Goal: Task Accomplishment & Management: Complete application form

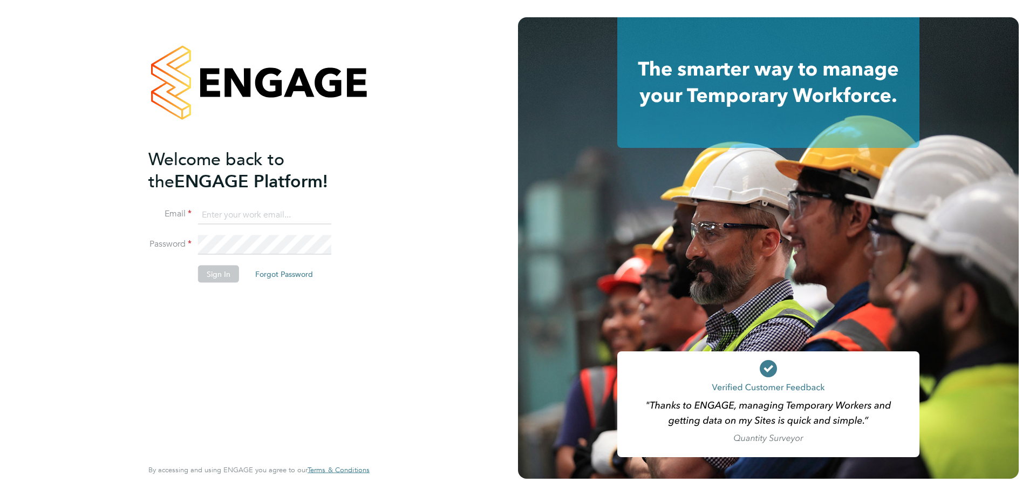
type input "[PERSON_NAME][EMAIL_ADDRESS][DOMAIN_NAME]"
click at [216, 272] on button "Sign In" at bounding box center [218, 273] width 41 height 17
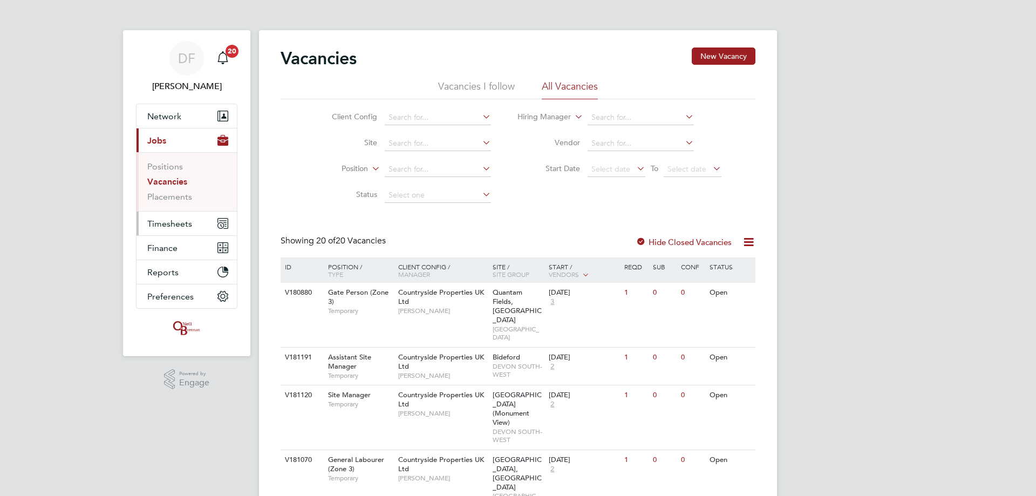
click at [169, 229] on button "Timesheets" at bounding box center [187, 224] width 100 height 24
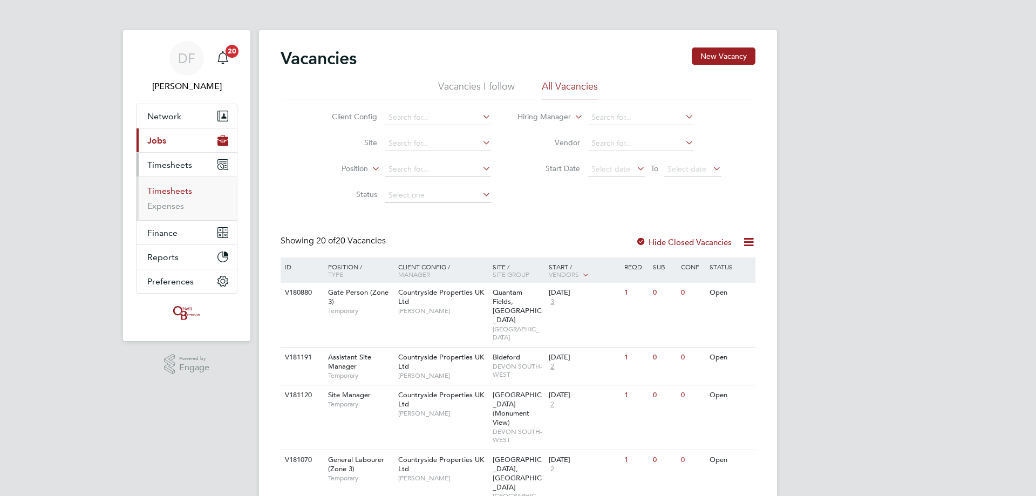
click at [167, 192] on link "Timesheets" at bounding box center [169, 191] width 45 height 10
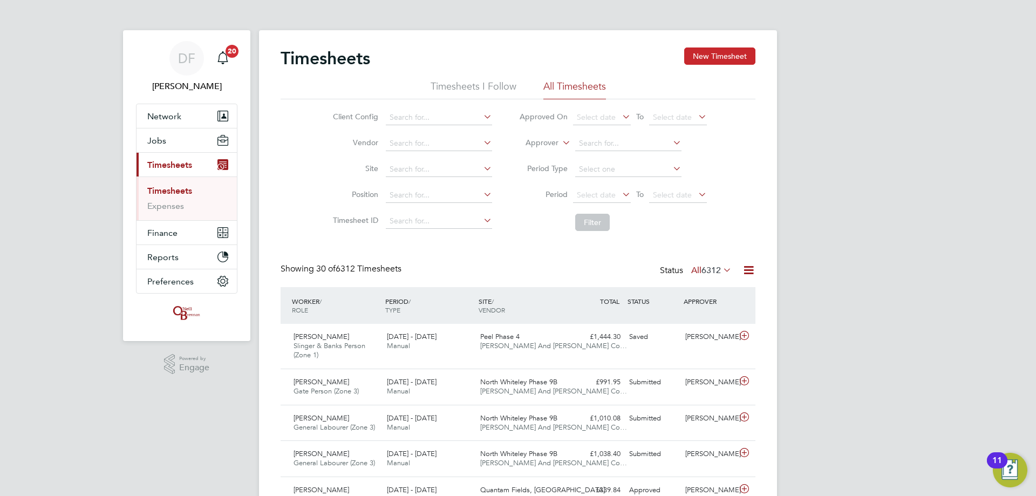
click at [717, 55] on button "New Timesheet" at bounding box center [719, 56] width 71 height 17
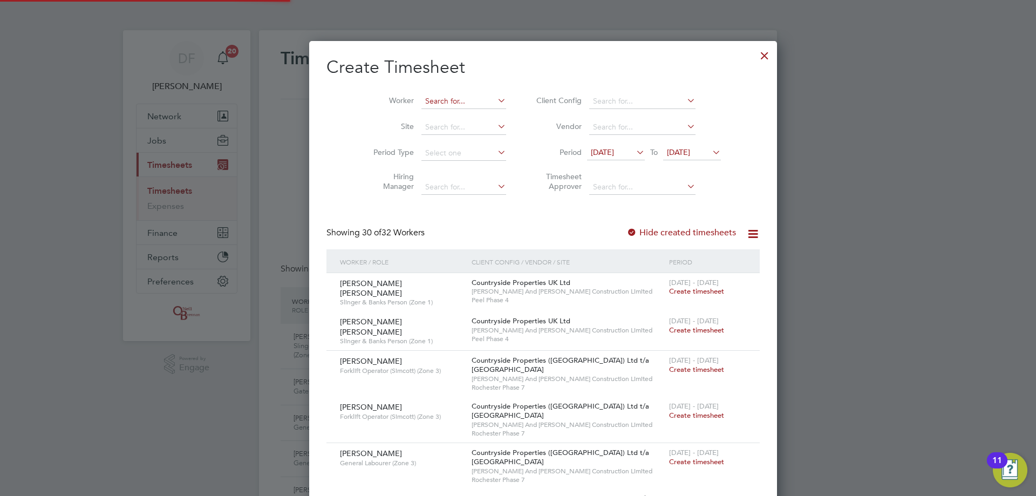
click at [422, 100] on input at bounding box center [464, 101] width 85 height 15
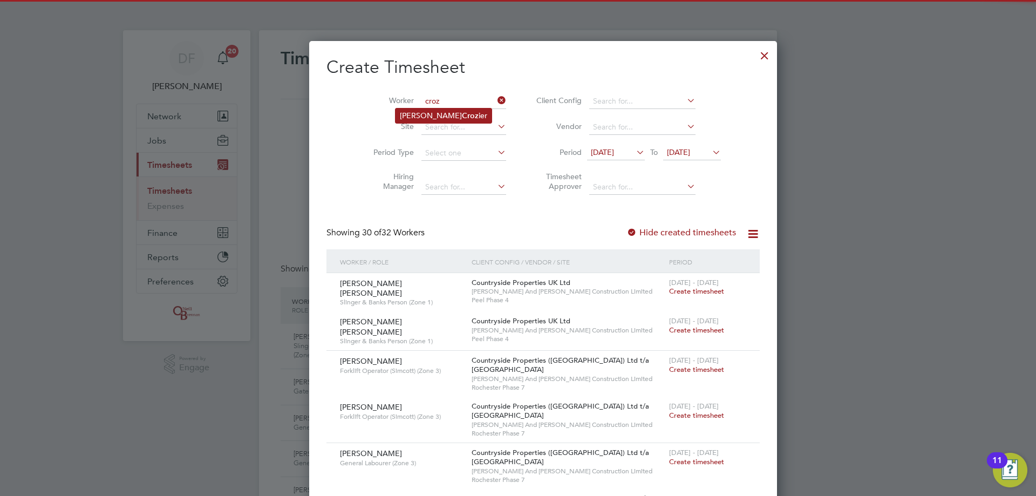
click at [462, 117] on b "Croz" at bounding box center [470, 115] width 17 height 9
type input "[PERSON_NAME]"
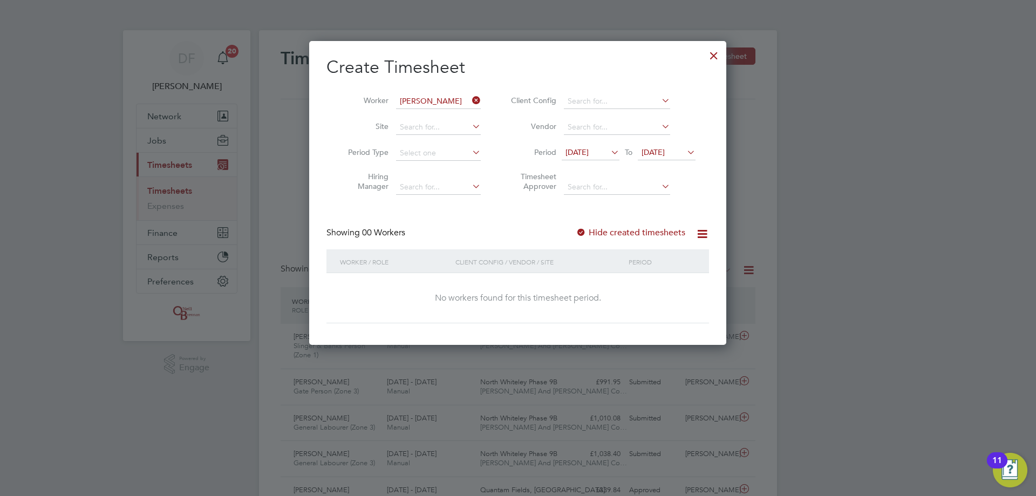
click at [627, 238] on div "Hide created timesheets" at bounding box center [632, 232] width 112 height 11
click at [620, 231] on label "Hide created timesheets" at bounding box center [631, 232] width 110 height 11
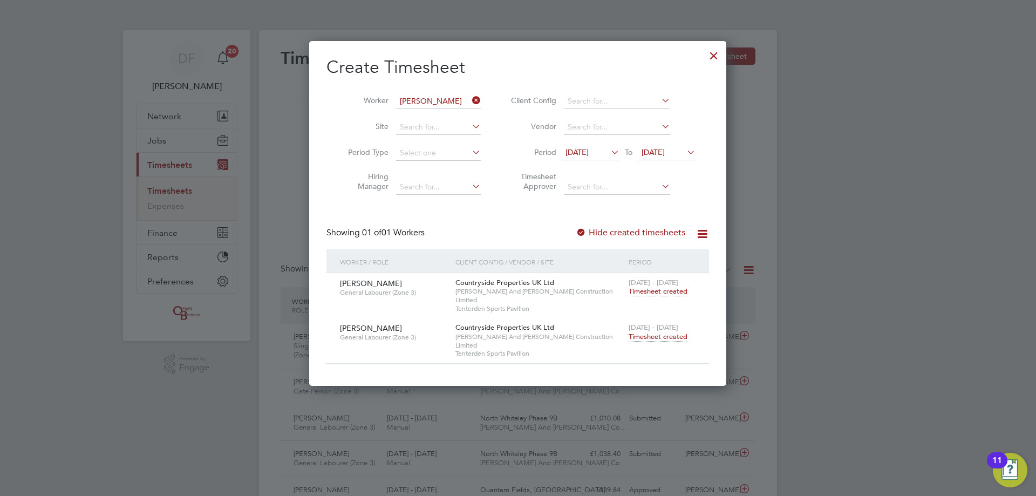
click at [658, 332] on span "Timesheet created" at bounding box center [658, 337] width 59 height 10
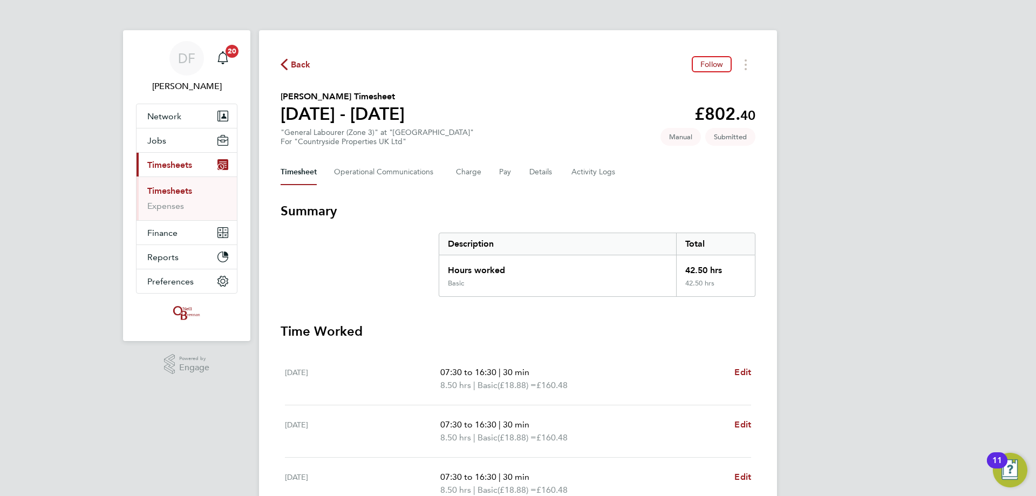
click at [295, 62] on span "Back" at bounding box center [301, 64] width 20 height 13
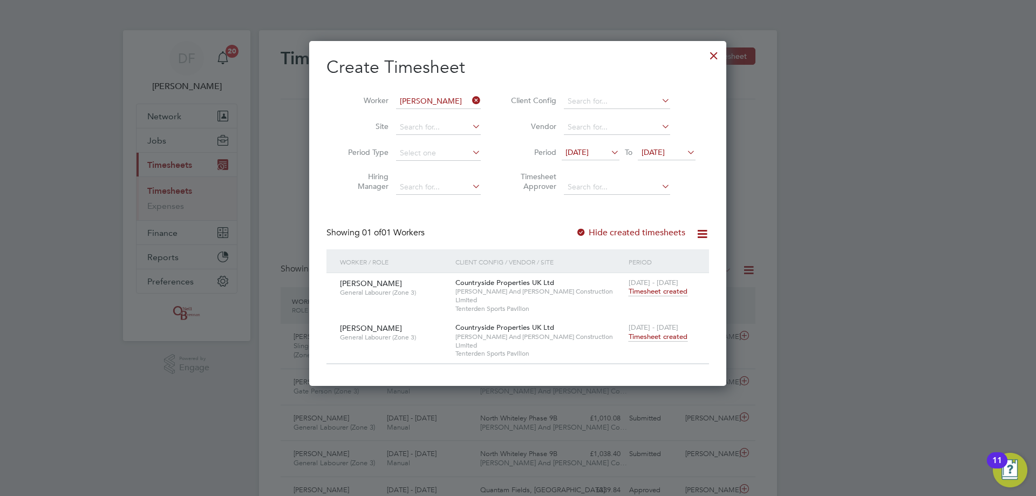
click at [470, 102] on icon at bounding box center [470, 100] width 0 height 15
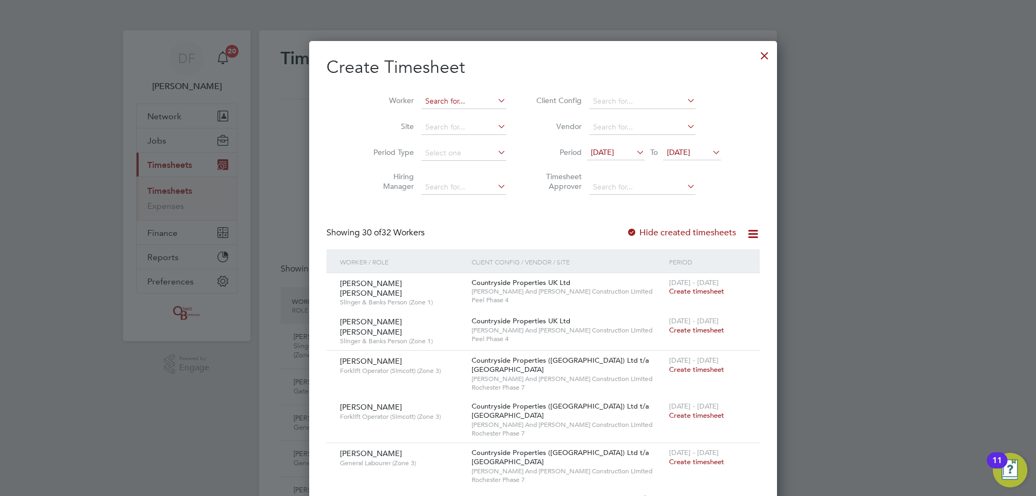
click at [432, 102] on input at bounding box center [464, 101] width 85 height 15
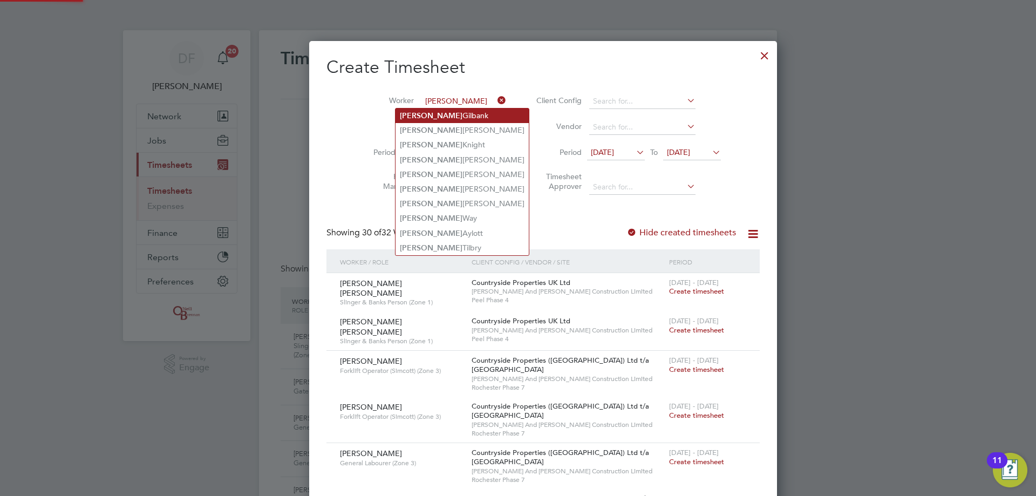
click at [433, 114] on li "[PERSON_NAME]" at bounding box center [462, 116] width 133 height 15
type input "[PERSON_NAME]"
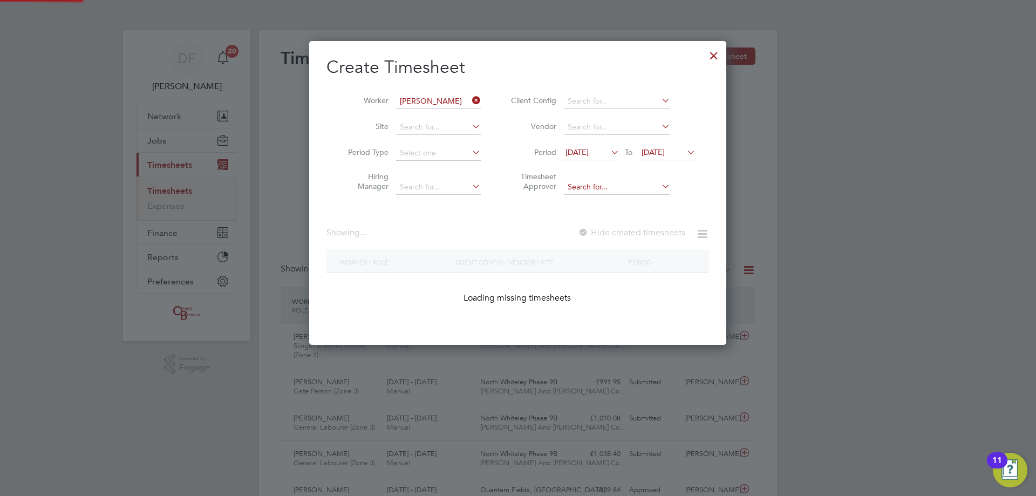
scroll to position [304, 418]
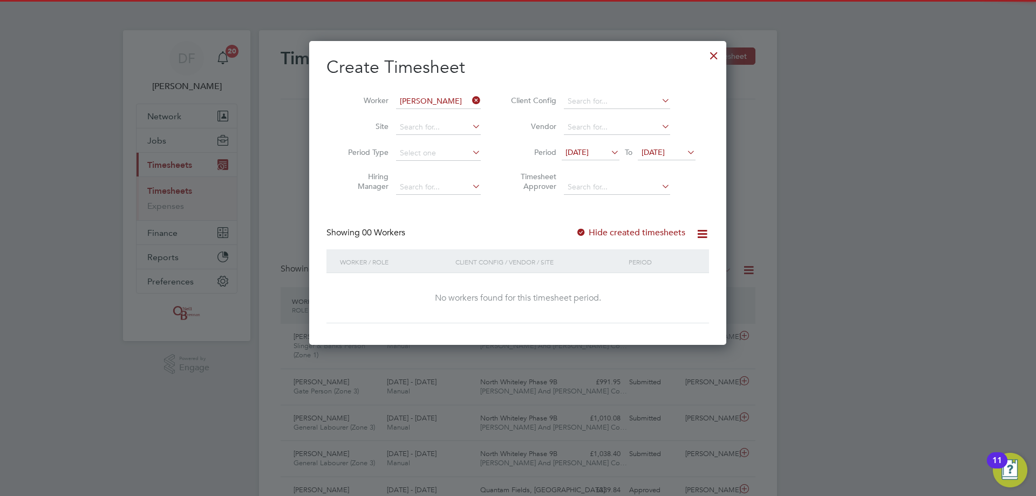
click at [612, 231] on label "Hide created timesheets" at bounding box center [631, 232] width 110 height 11
click at [629, 237] on label "Hide created timesheets" at bounding box center [631, 232] width 110 height 11
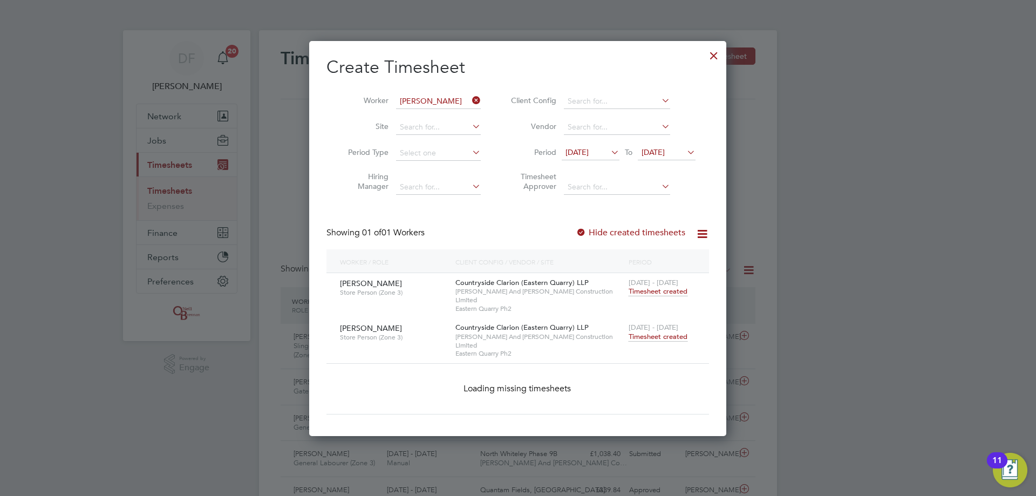
scroll to position [328, 418]
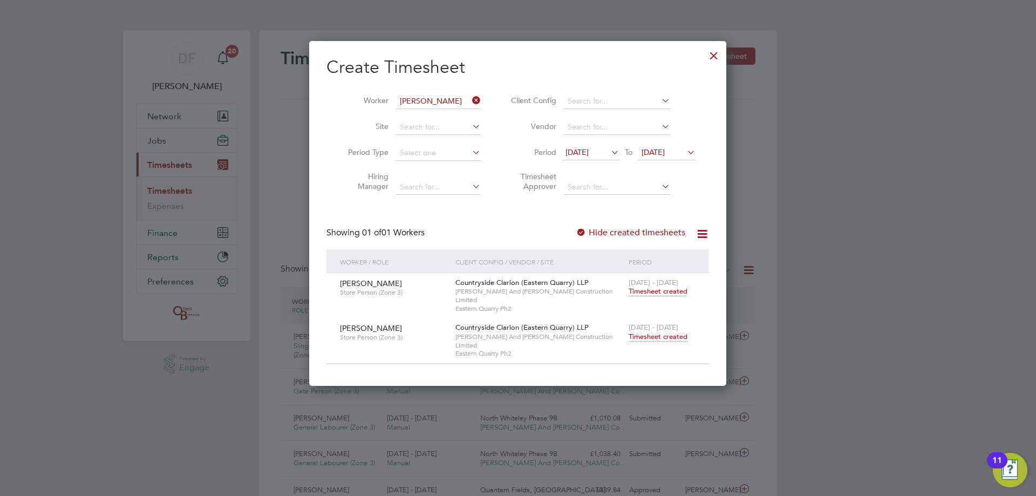
click at [655, 332] on span "Timesheet created" at bounding box center [658, 337] width 59 height 10
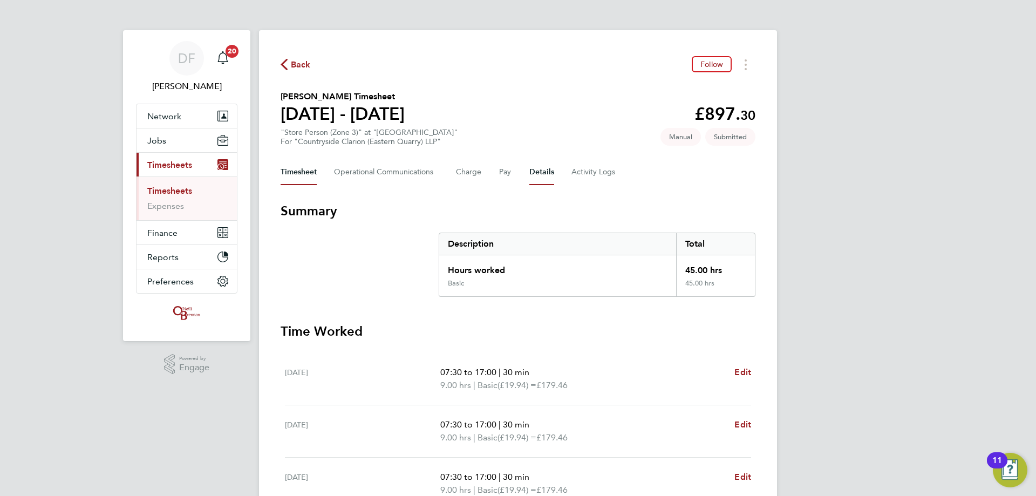
click at [548, 172] on button "Details" at bounding box center [542, 172] width 25 height 26
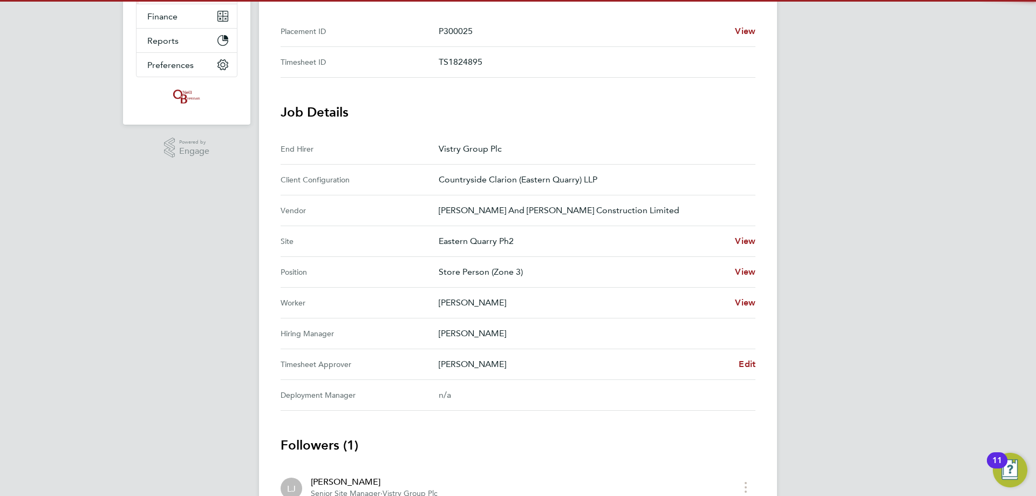
scroll to position [270, 0]
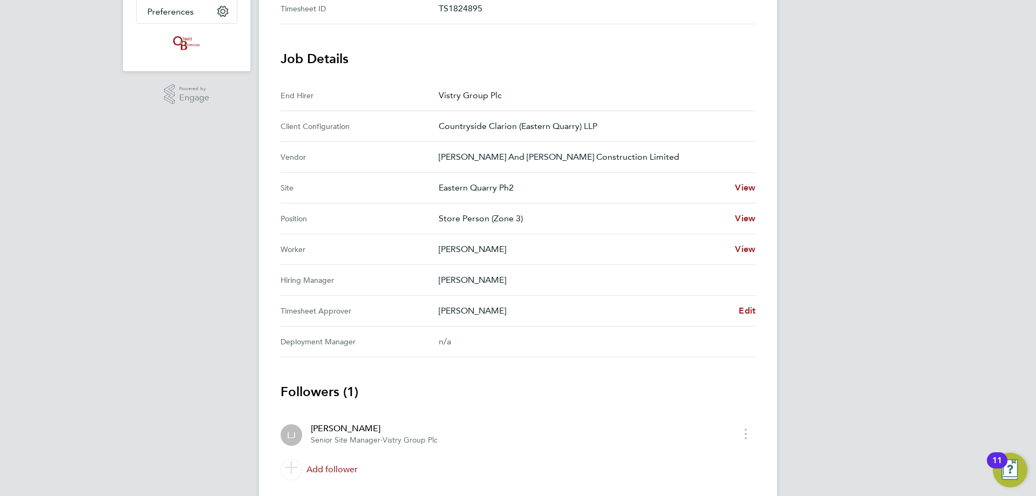
click at [870, 376] on div "DF [PERSON_NAME] Notifications 20 Applications: Network Team Members Businesses…" at bounding box center [518, 129] width 1036 height 798
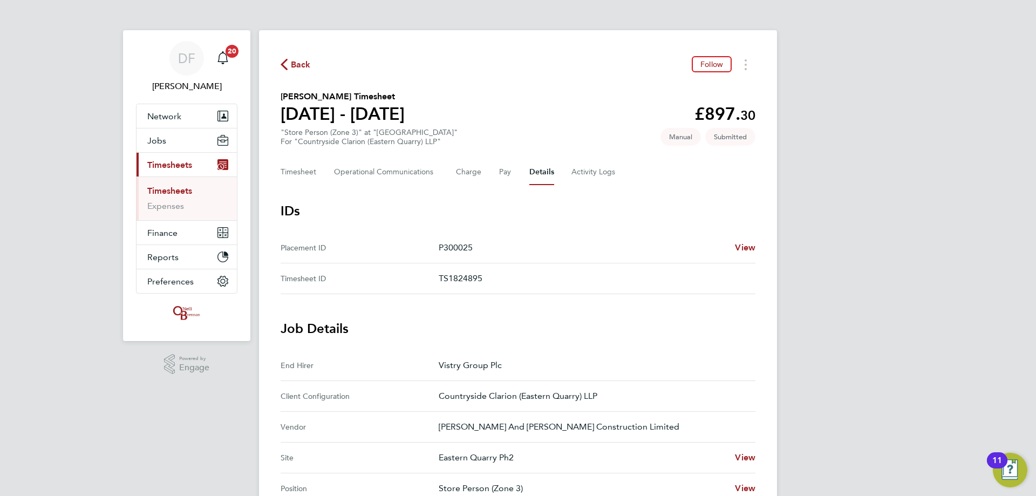
click at [301, 62] on span "Back" at bounding box center [301, 64] width 20 height 13
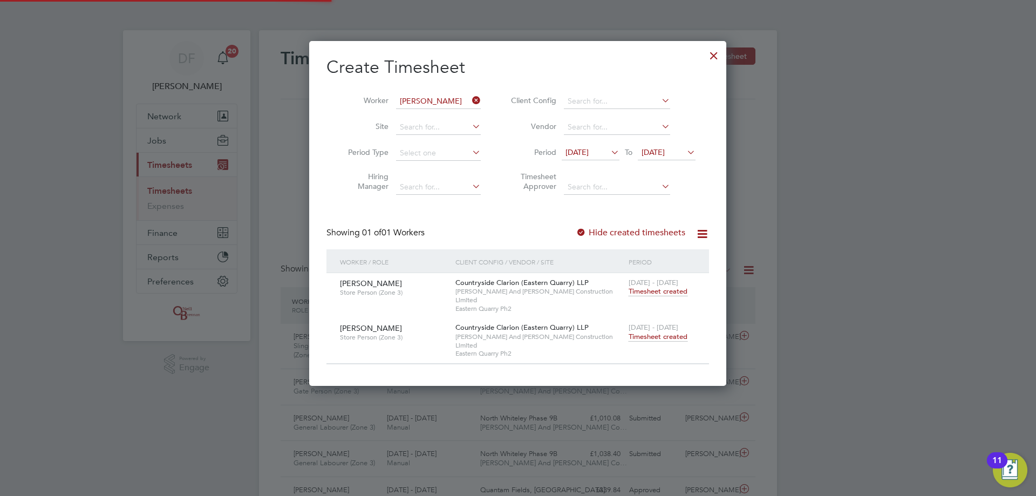
scroll to position [28, 94]
click at [714, 56] on div at bounding box center [713, 52] width 19 height 19
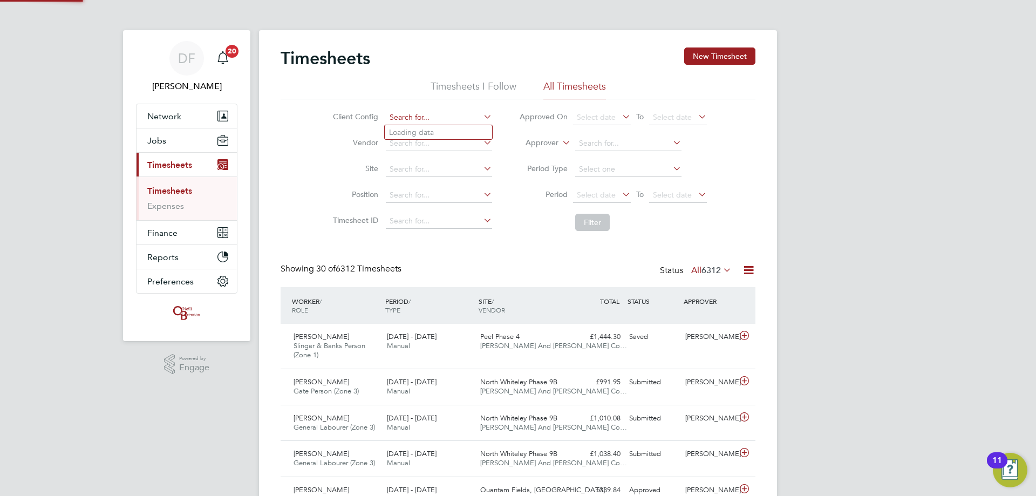
click at [414, 119] on input at bounding box center [439, 117] width 106 height 15
type input "[PERSON_NAME]"
click at [723, 53] on button "New Timesheet" at bounding box center [719, 56] width 71 height 17
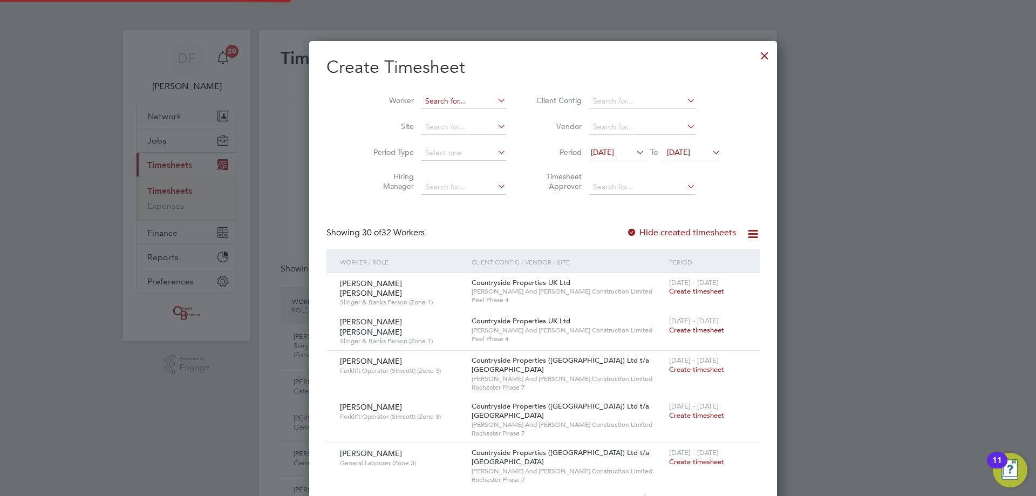
click at [422, 103] on input at bounding box center [464, 101] width 85 height 15
click at [424, 110] on li "[PERSON_NAME]" at bounding box center [462, 116] width 133 height 15
type input "[PERSON_NAME]"
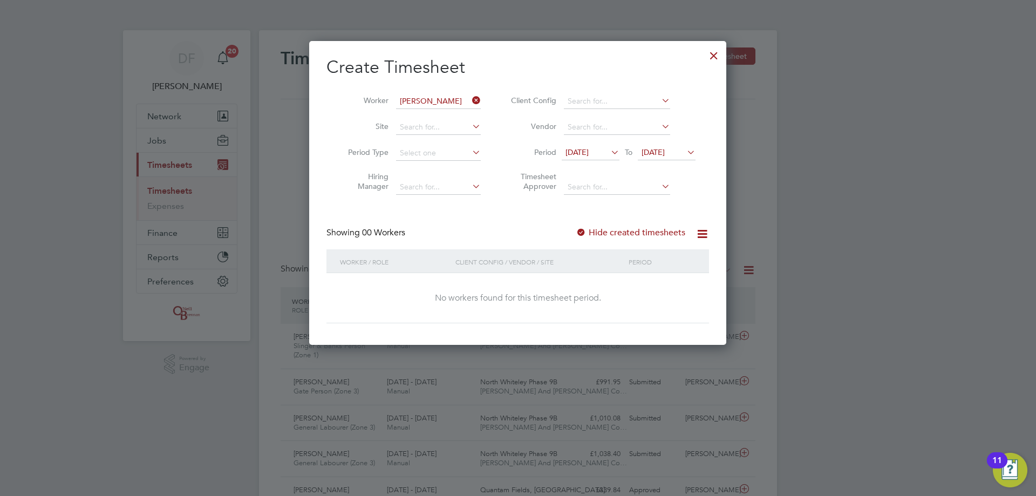
click at [633, 226] on div "Create Timesheet Worker [PERSON_NAME] Site Period Type Hiring Manager Client Co…" at bounding box center [518, 189] width 383 height 267
click at [628, 231] on label "Hide created timesheets" at bounding box center [631, 232] width 110 height 11
click at [631, 230] on label "Hide created timesheets" at bounding box center [631, 232] width 110 height 11
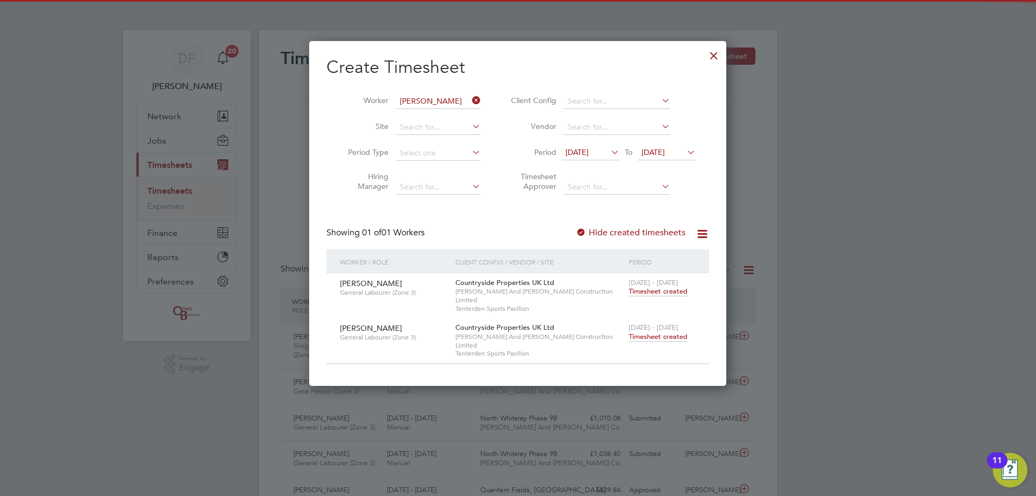
click at [647, 332] on span "Timesheet created" at bounding box center [658, 337] width 59 height 10
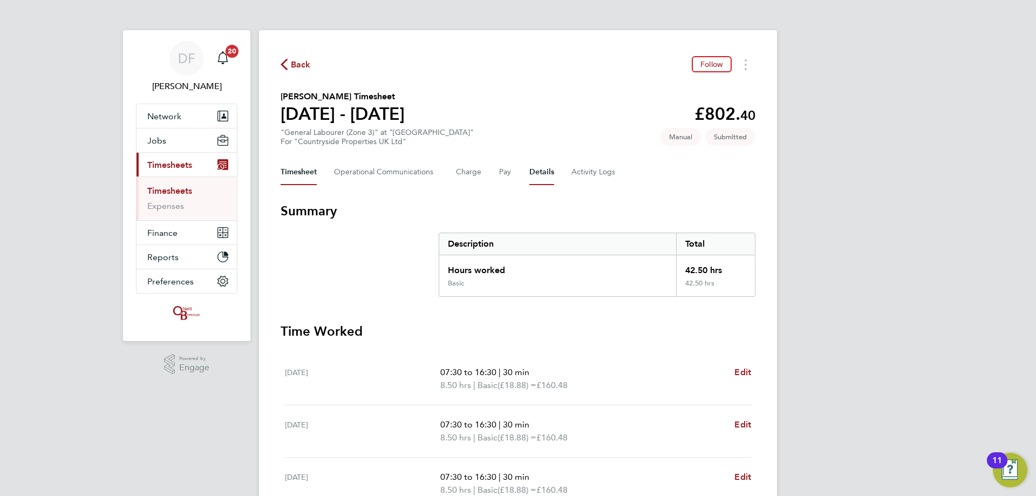
click at [541, 170] on button "Details" at bounding box center [542, 172] width 25 height 26
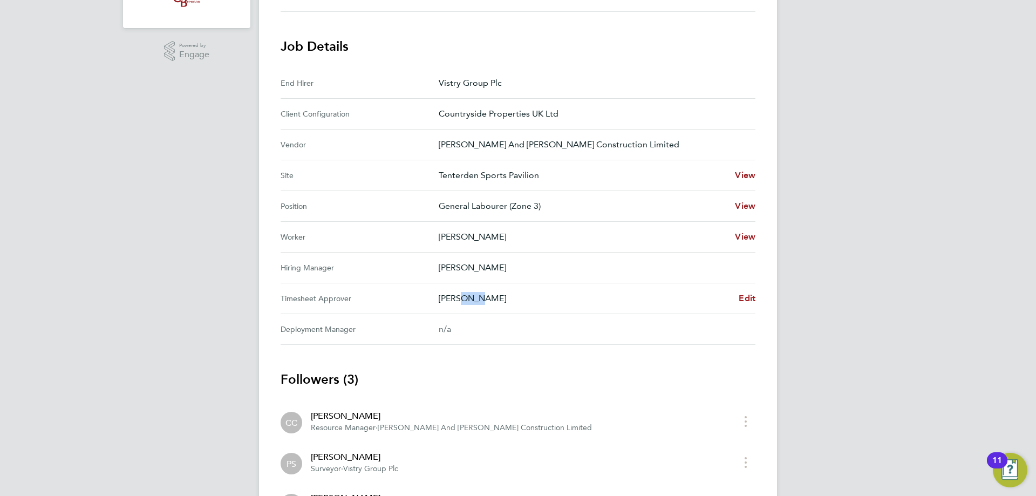
drag, startPoint x: 455, startPoint y: 295, endPoint x: 497, endPoint y: 304, distance: 43.1
click at [497, 304] on p "[PERSON_NAME]" at bounding box center [585, 298] width 292 height 13
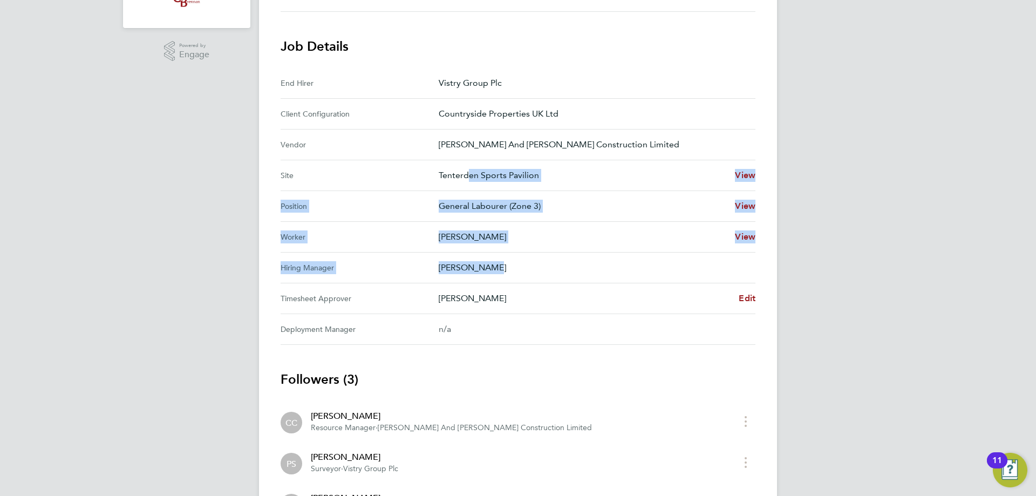
drag, startPoint x: 462, startPoint y: 184, endPoint x: 486, endPoint y: 263, distance: 83.0
click at [486, 263] on section "Job Details End Hirer Vistry Group Plc Client Configuration Countryside Propert…" at bounding box center [518, 191] width 475 height 307
click at [487, 263] on p "[PERSON_NAME]" at bounding box center [593, 267] width 308 height 13
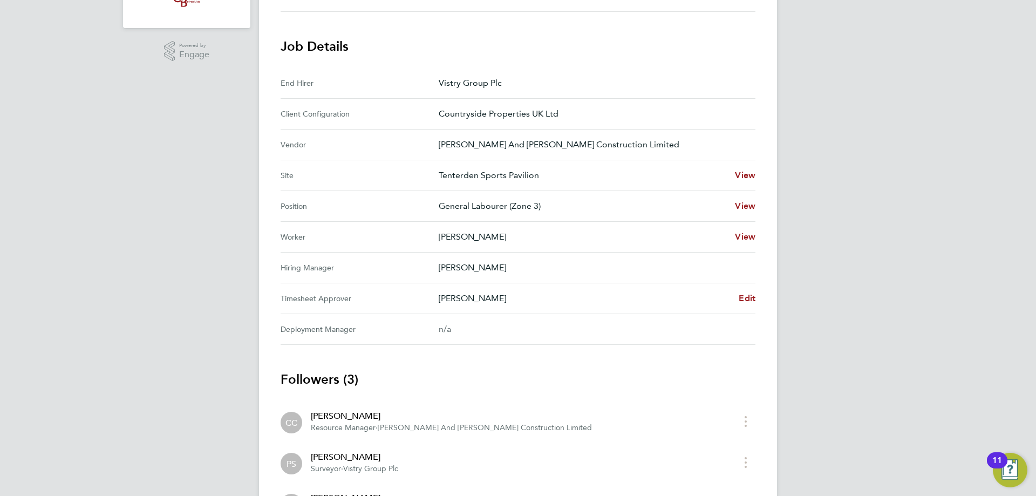
drag, startPoint x: 557, startPoint y: 276, endPoint x: 710, endPoint y: 308, distance: 156.7
click at [557, 275] on Manager "Hiring Manager [PERSON_NAME]" at bounding box center [518, 268] width 475 height 31
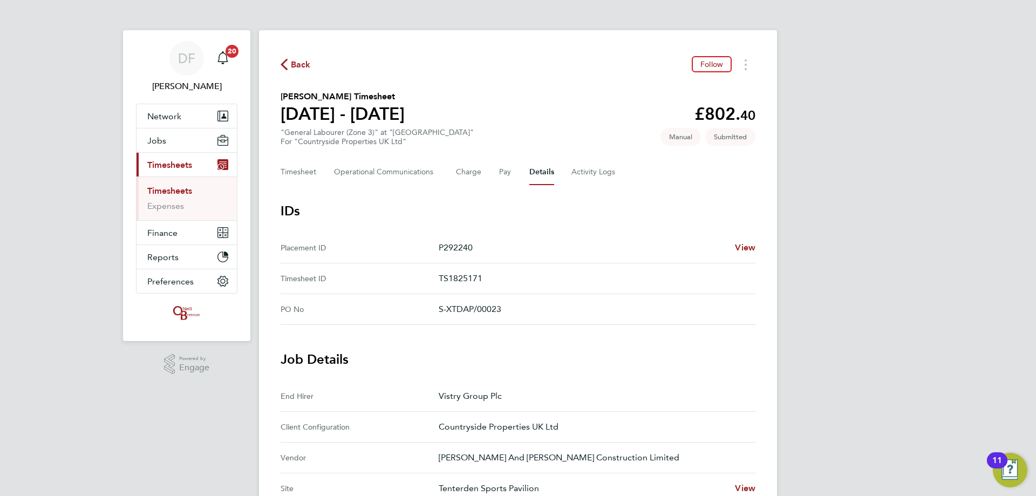
click at [292, 52] on div "Back Follow [PERSON_NAME] Timesheet [DATE] - [DATE] £802. 40 "General Labourer …" at bounding box center [518, 461] width 518 height 863
click at [296, 63] on span "Back" at bounding box center [301, 64] width 20 height 13
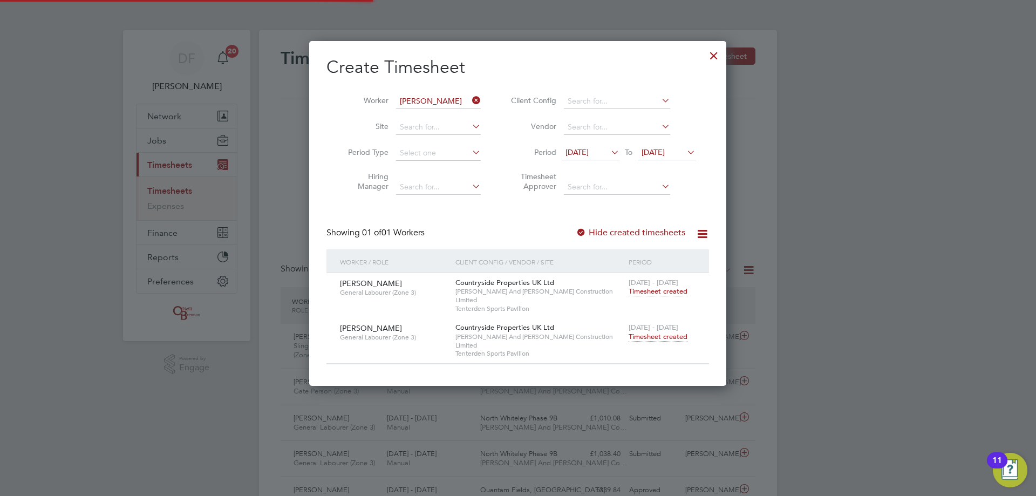
scroll to position [28, 94]
click at [716, 56] on div at bounding box center [713, 52] width 19 height 19
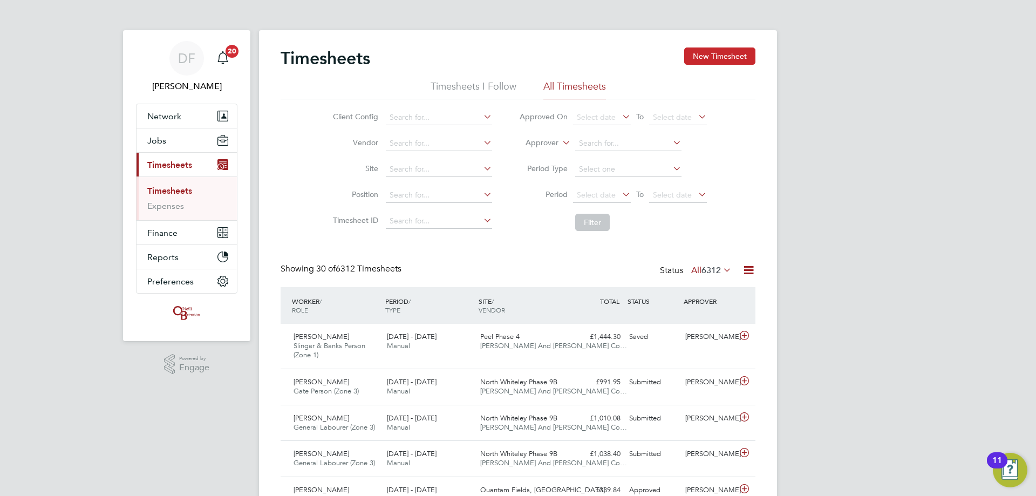
click at [738, 51] on button "New Timesheet" at bounding box center [719, 56] width 71 height 17
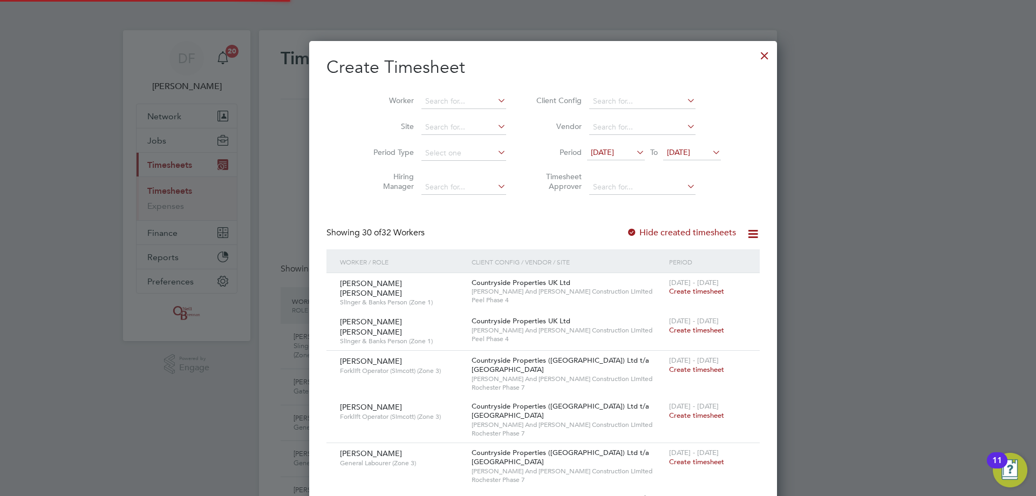
scroll to position [5, 5]
click at [422, 104] on input at bounding box center [464, 101] width 85 height 15
type input "[PERSON_NAME]"
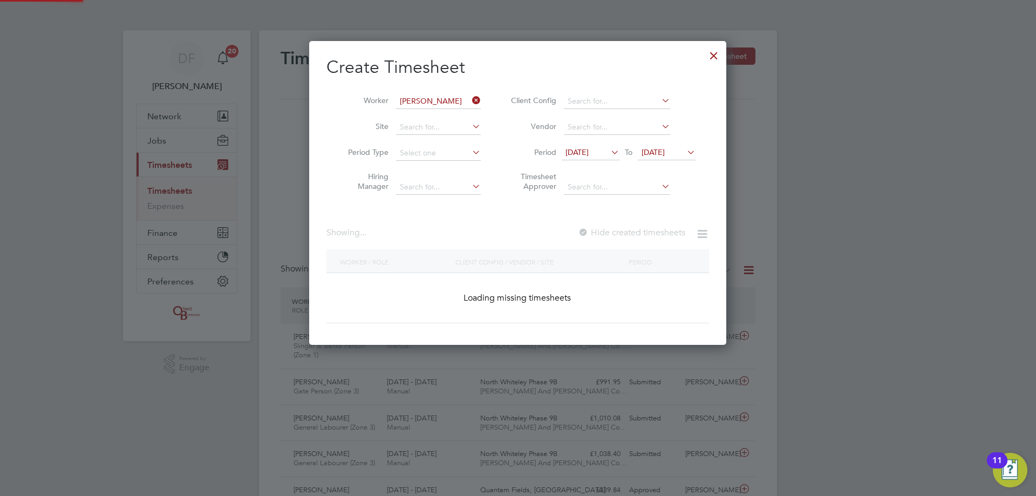
scroll to position [304, 418]
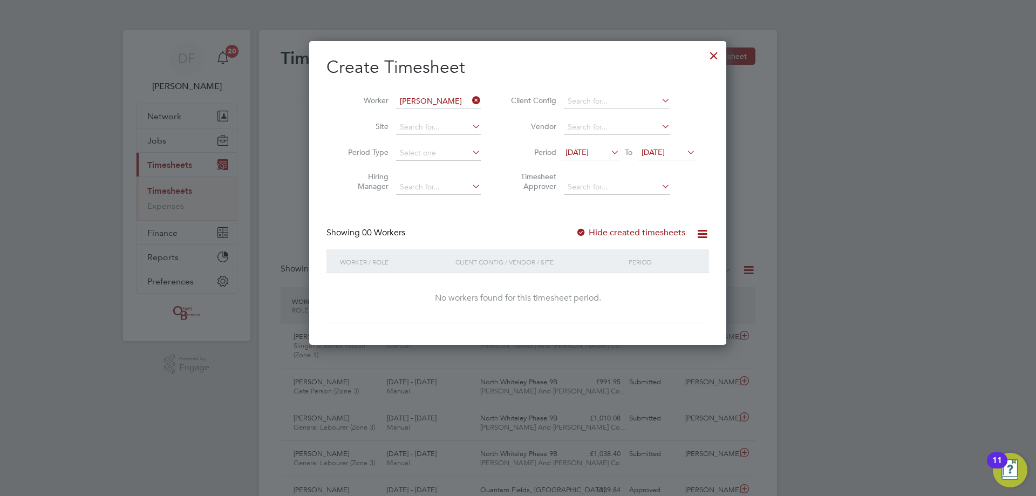
click at [605, 232] on label "Hide created timesheets" at bounding box center [631, 232] width 110 height 11
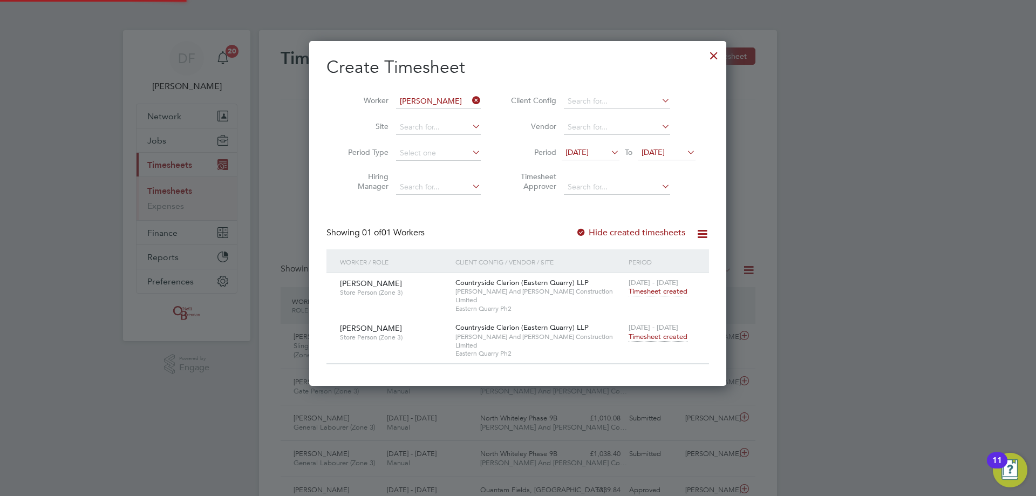
scroll to position [328, 418]
click at [648, 332] on span "Timesheet created" at bounding box center [658, 337] width 59 height 10
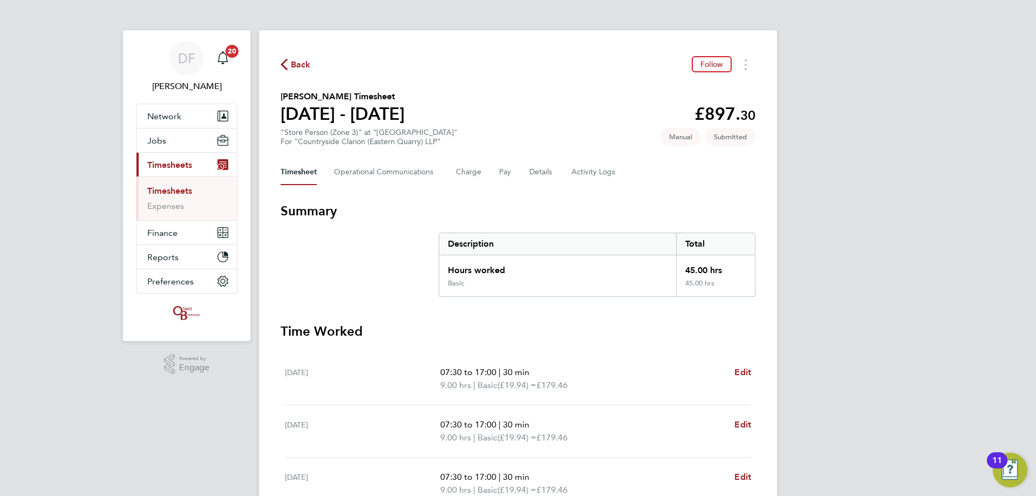
click at [289, 67] on span "Back" at bounding box center [296, 64] width 30 height 10
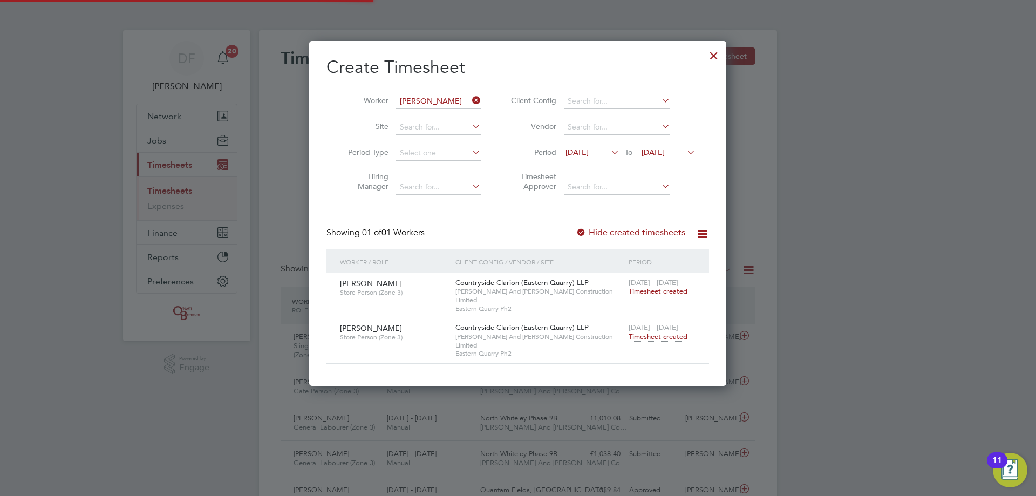
scroll to position [28, 94]
click at [470, 100] on icon at bounding box center [470, 100] width 0 height 15
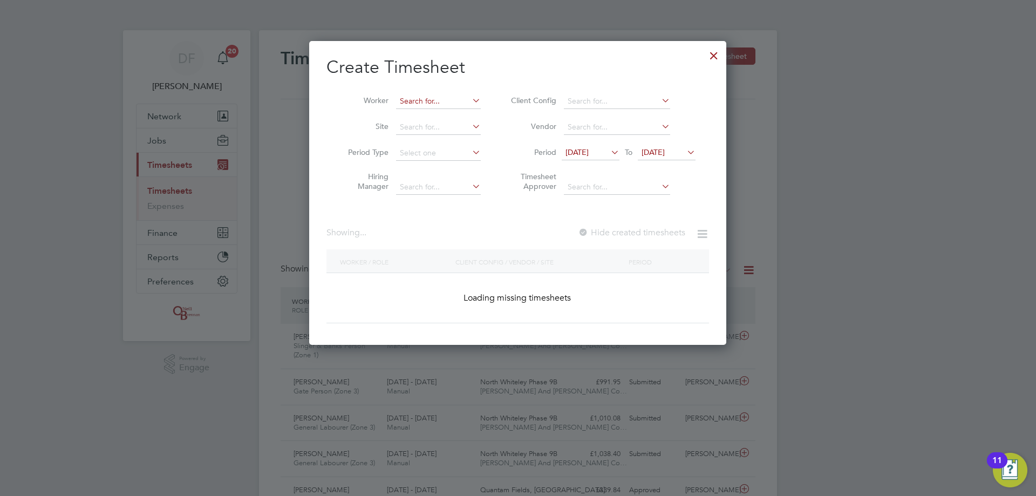
click at [430, 102] on input at bounding box center [438, 101] width 85 height 15
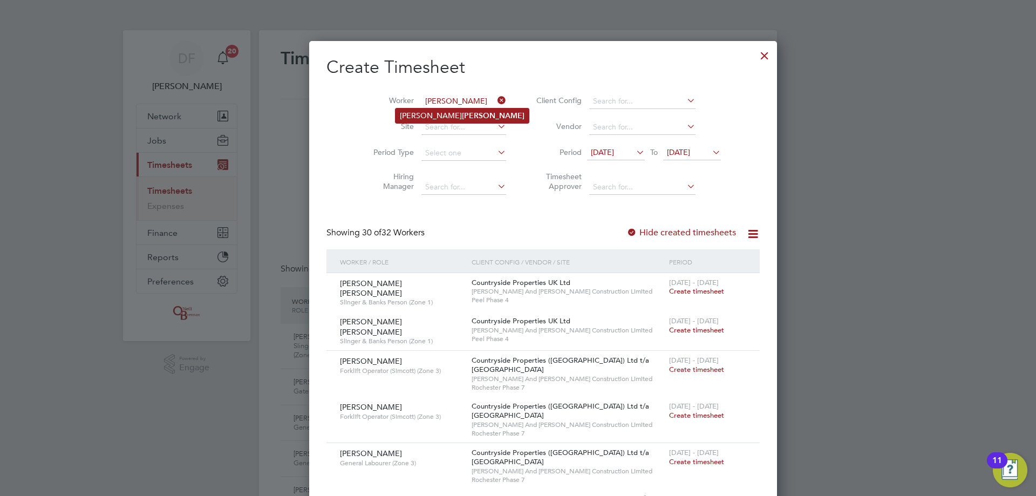
click at [462, 117] on b "[PERSON_NAME]" at bounding box center [493, 115] width 63 height 9
type input "[PERSON_NAME]"
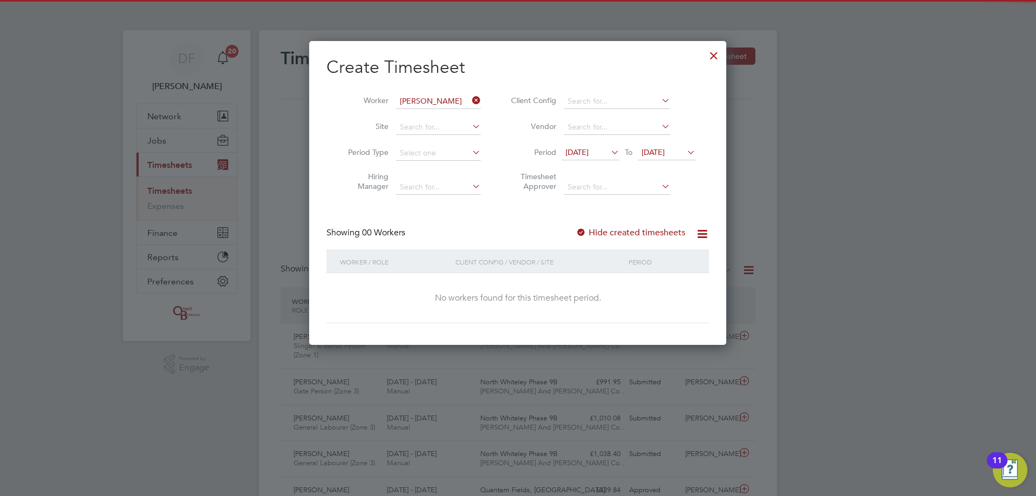
click at [602, 241] on div "Showing 00 Workers Hide created timesheets" at bounding box center [518, 238] width 383 height 22
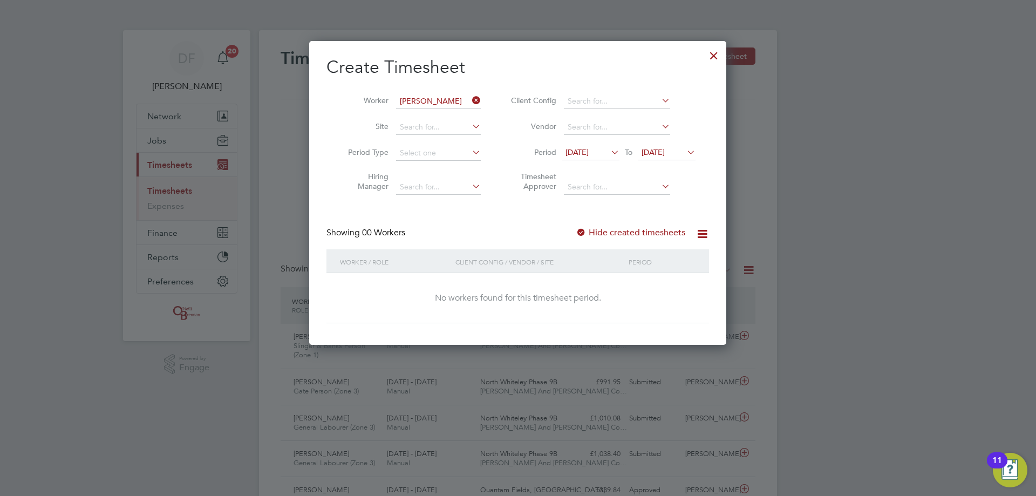
click at [606, 233] on label "Hide created timesheets" at bounding box center [631, 232] width 110 height 11
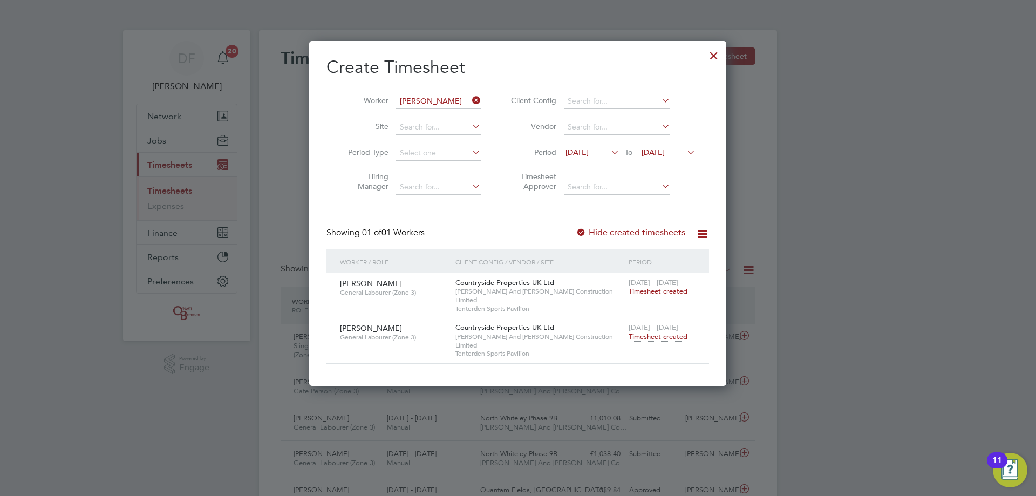
click at [645, 332] on span "Timesheet created" at bounding box center [658, 337] width 59 height 10
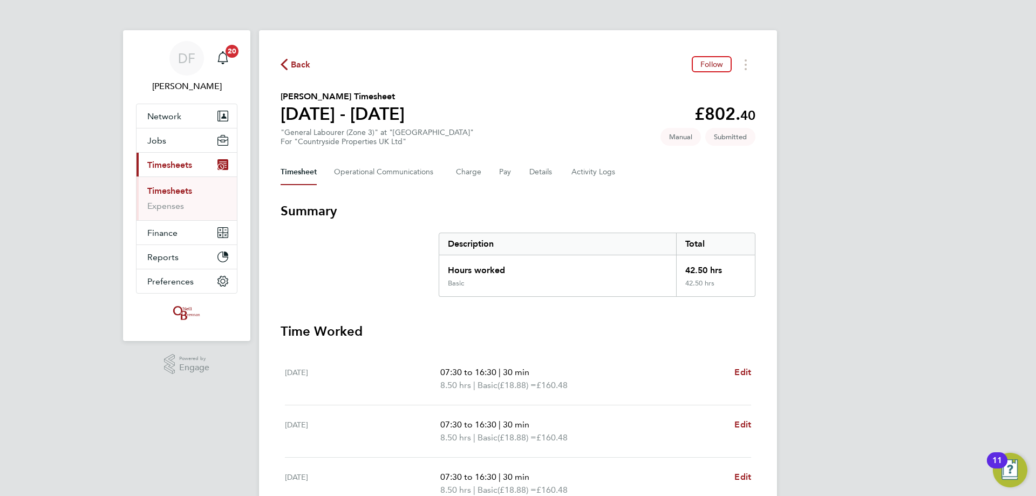
click at [300, 68] on span "Back" at bounding box center [301, 64] width 20 height 13
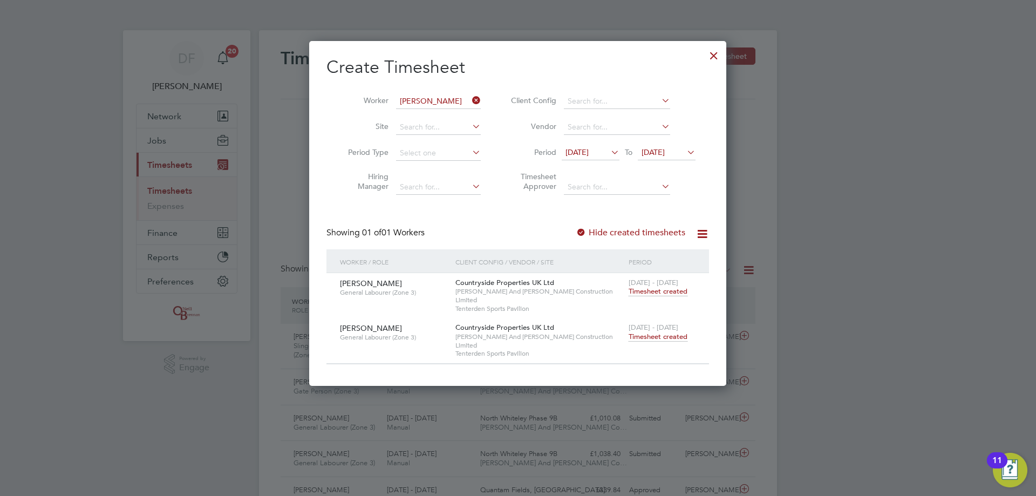
click at [470, 103] on icon at bounding box center [470, 100] width 0 height 15
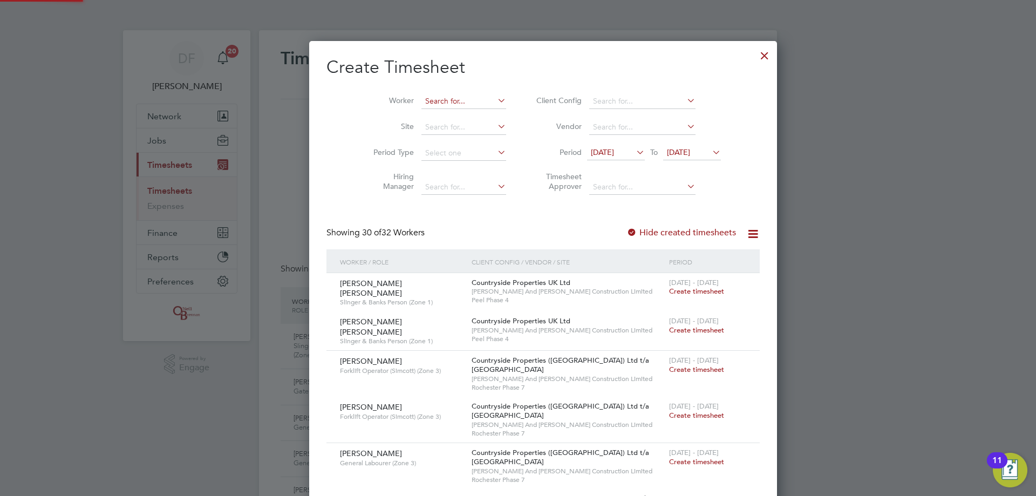
click at [443, 104] on input at bounding box center [464, 101] width 85 height 15
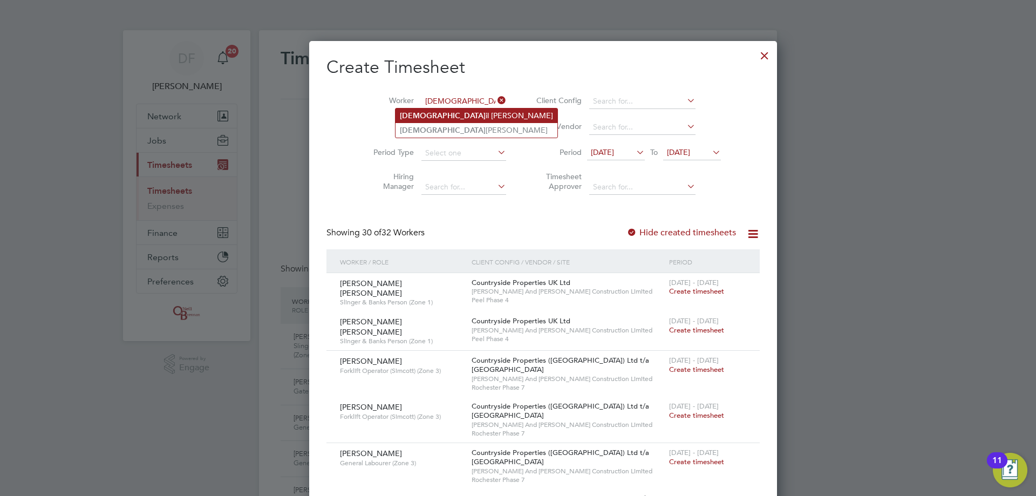
click at [446, 112] on li "Isma il [PERSON_NAME]" at bounding box center [477, 116] width 162 height 15
type input "[PERSON_NAME]"
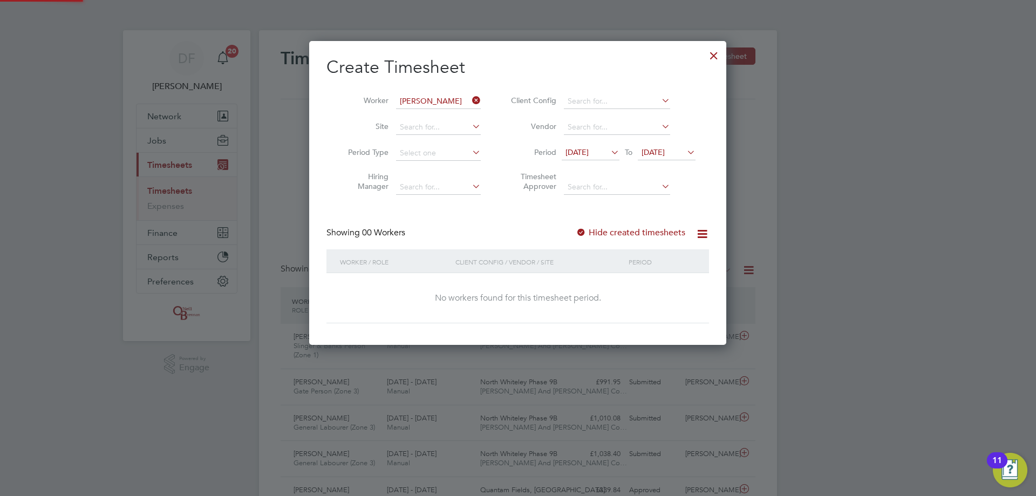
click at [589, 227] on label "Hide created timesheets" at bounding box center [631, 232] width 110 height 11
click at [600, 227] on label "Hide created timesheets" at bounding box center [631, 232] width 110 height 11
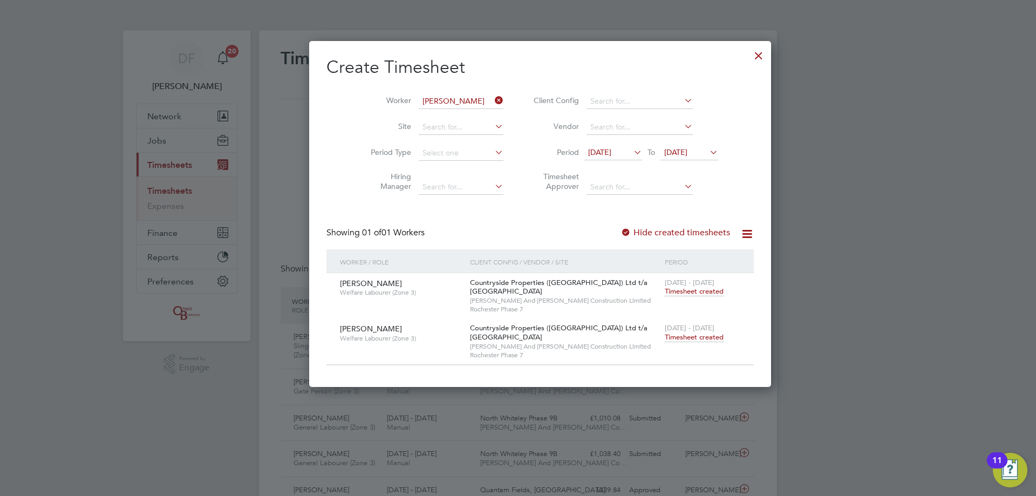
click at [621, 232] on label "Hide created timesheets" at bounding box center [676, 232] width 110 height 11
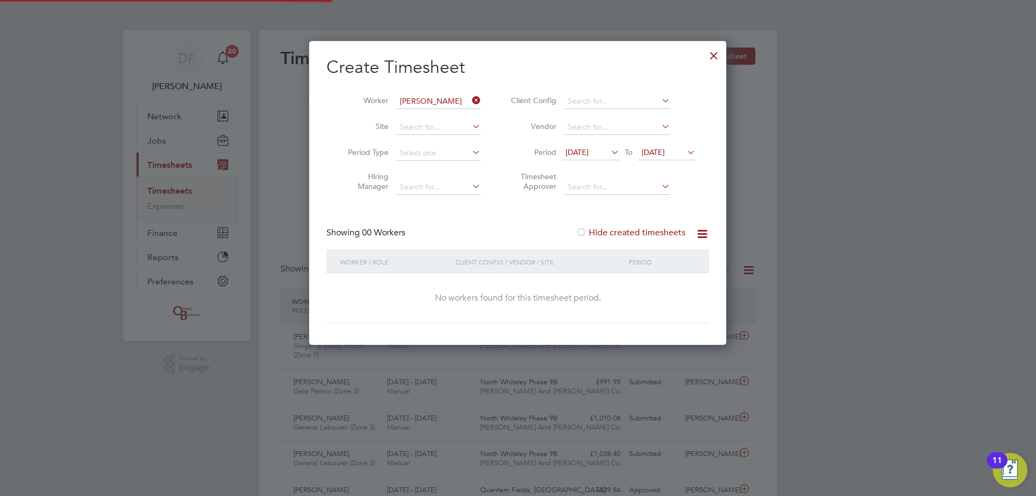
click at [599, 232] on label "Hide created timesheets" at bounding box center [631, 232] width 110 height 11
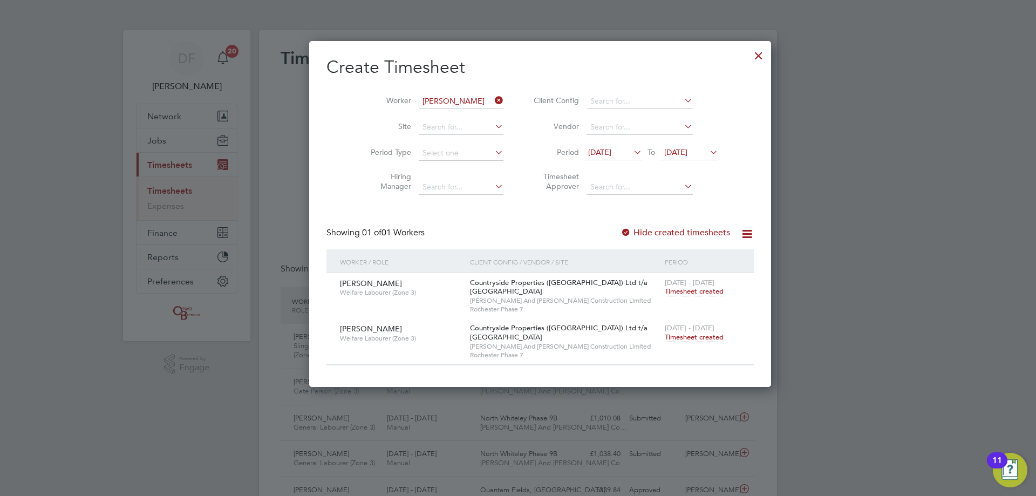
click at [665, 337] on span "Timesheet created" at bounding box center [694, 338] width 59 height 10
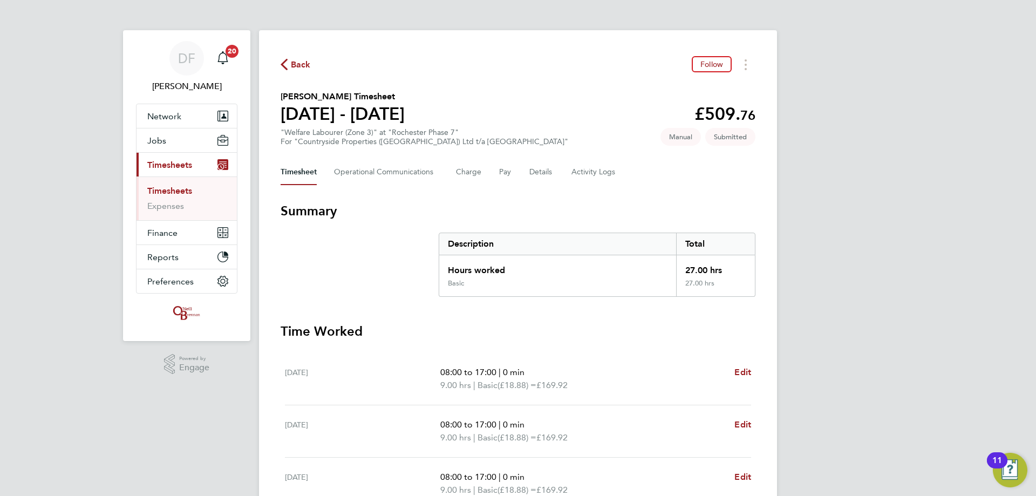
click at [299, 66] on span "Back" at bounding box center [301, 64] width 20 height 13
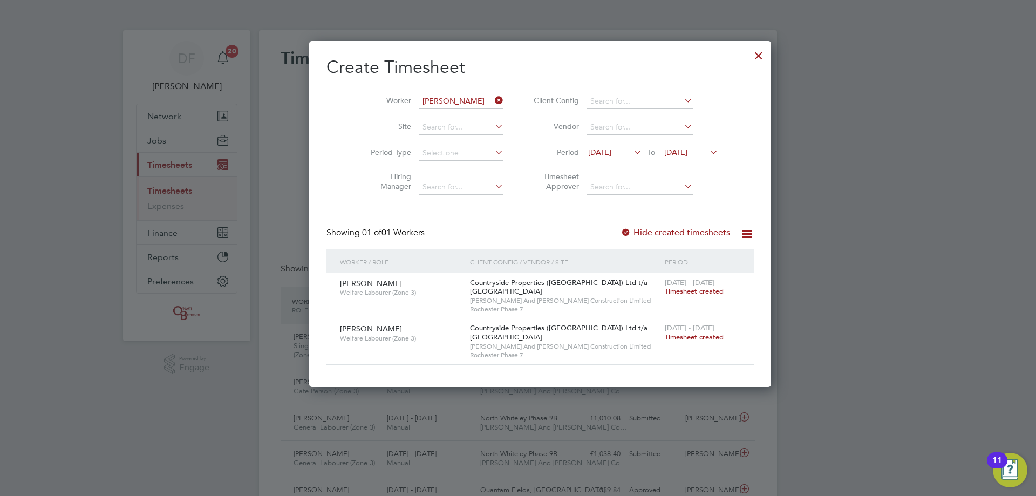
click at [493, 100] on icon at bounding box center [493, 100] width 0 height 15
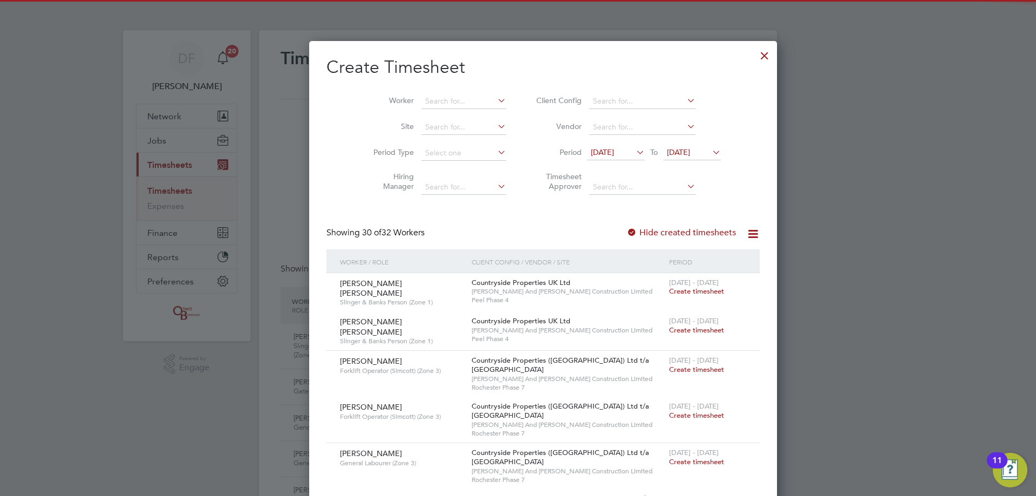
click at [755, 53] on div at bounding box center [764, 52] width 19 height 19
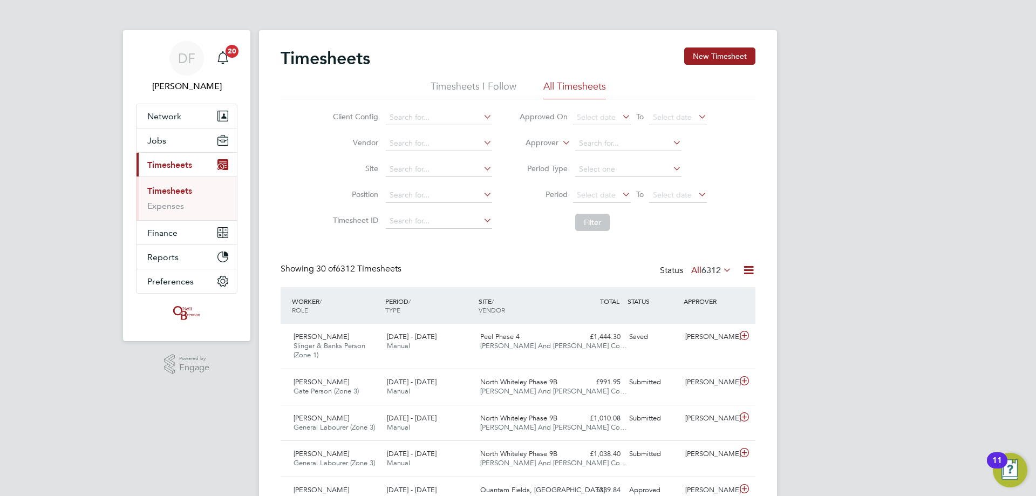
click at [697, 59] on button "New Timesheet" at bounding box center [719, 56] width 71 height 17
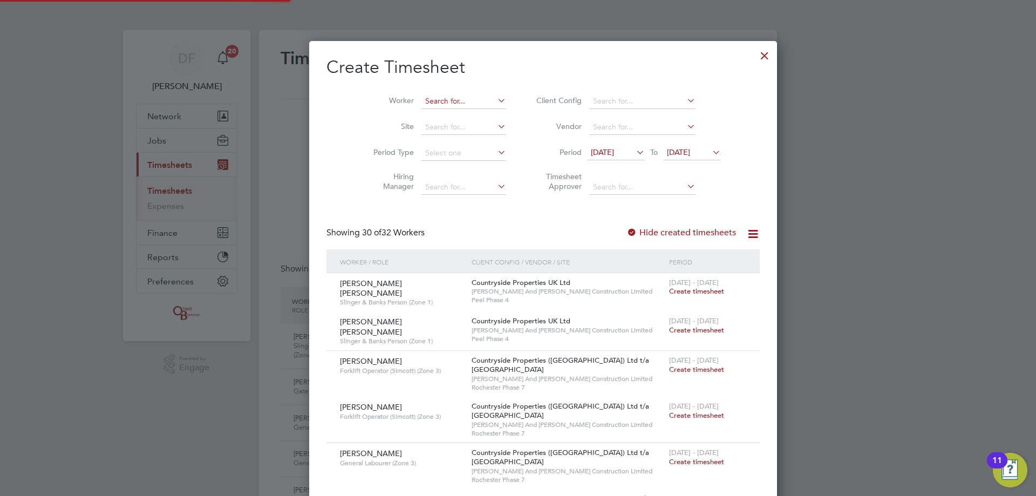
click at [422, 100] on input at bounding box center [464, 101] width 85 height 15
click at [426, 110] on li "[PERSON_NAME]" at bounding box center [464, 116] width 136 height 15
type input "[PERSON_NAME]"
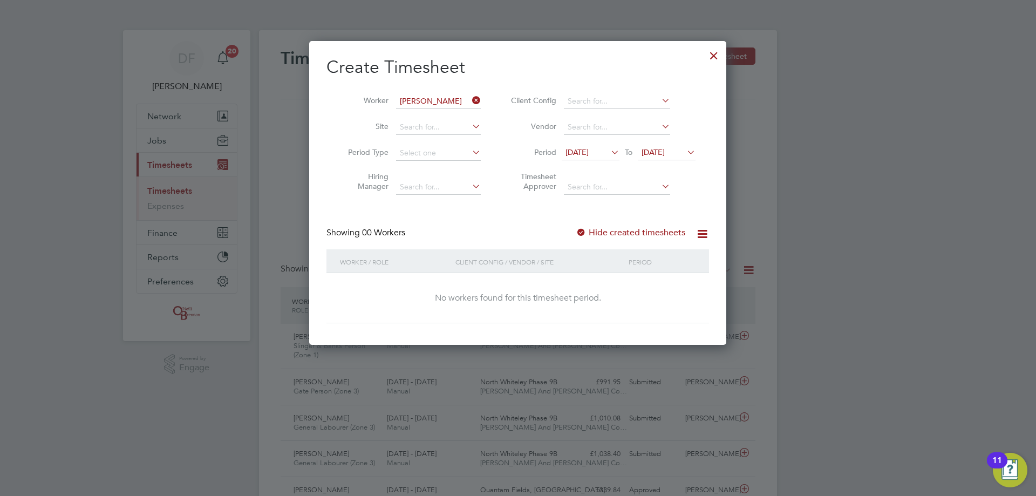
click at [628, 235] on label "Hide created timesheets" at bounding box center [631, 232] width 110 height 11
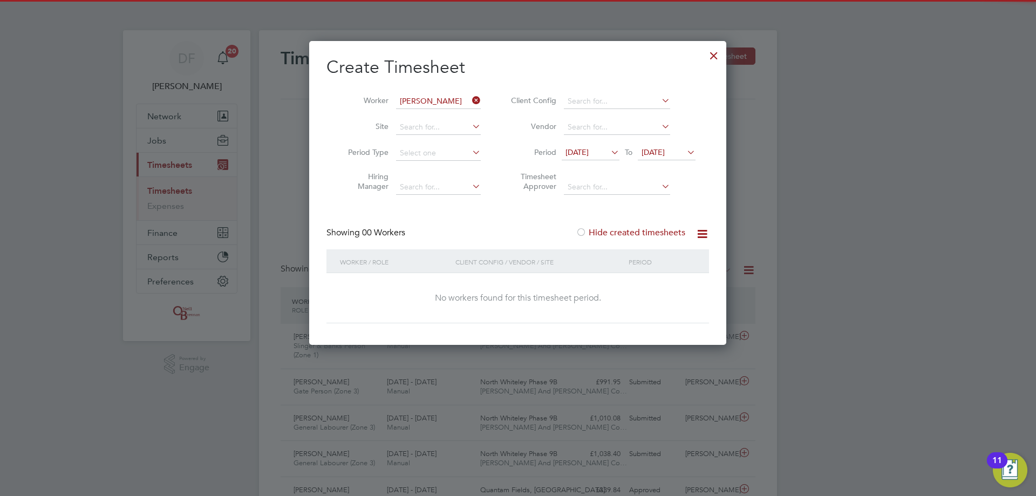
click at [632, 231] on label "Hide created timesheets" at bounding box center [631, 232] width 110 height 11
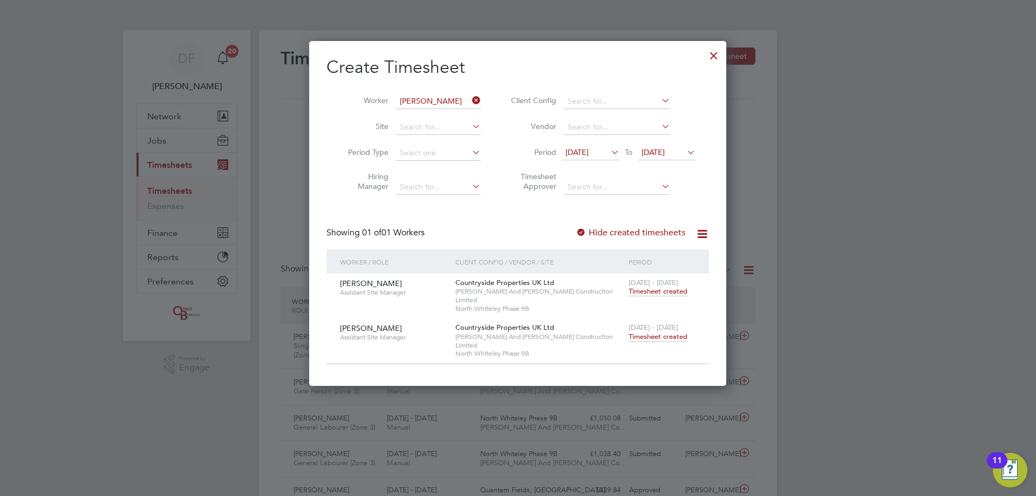
click at [646, 332] on span "Timesheet created" at bounding box center [658, 337] width 59 height 10
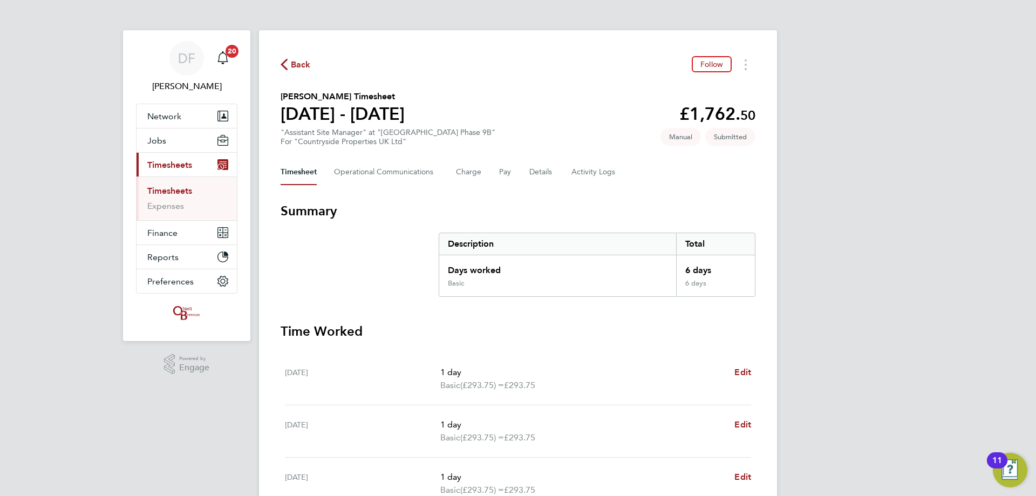
click at [302, 62] on span "Back" at bounding box center [301, 64] width 20 height 13
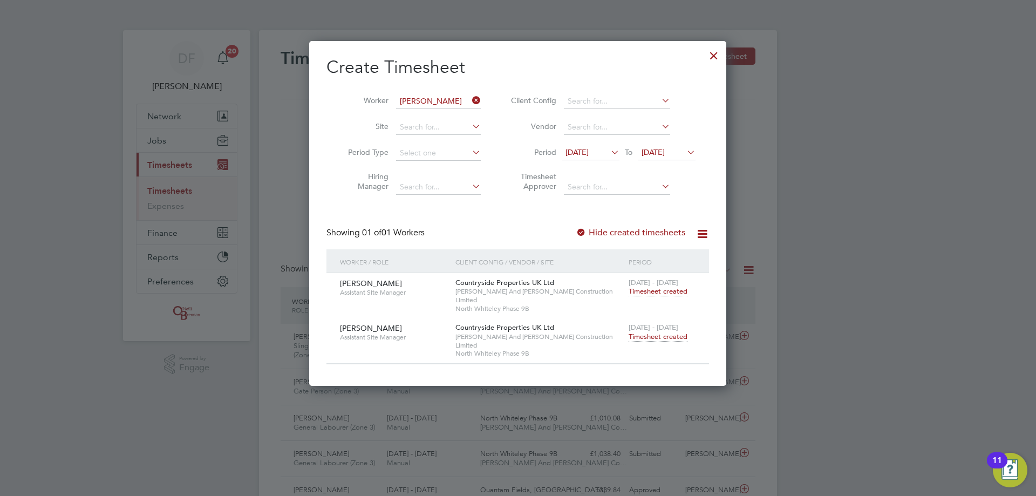
click at [470, 101] on icon at bounding box center [470, 100] width 0 height 15
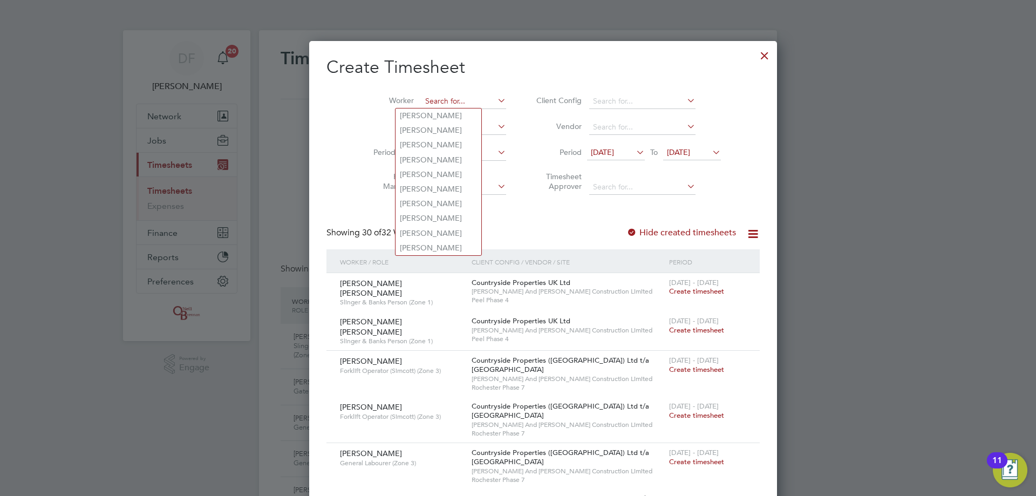
click at [426, 98] on input at bounding box center [464, 101] width 85 height 15
click at [424, 106] on input at bounding box center [464, 101] width 85 height 15
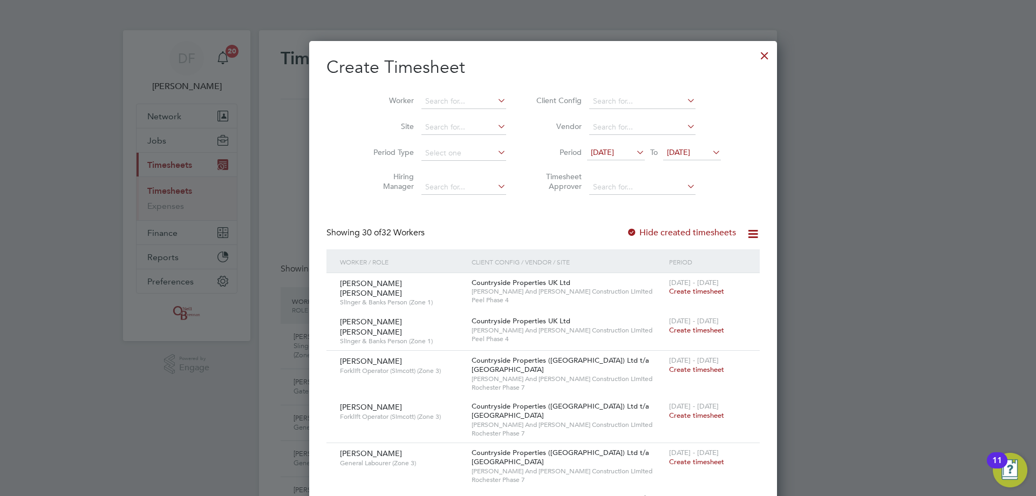
click at [671, 150] on span "[DATE]" at bounding box center [678, 152] width 23 height 10
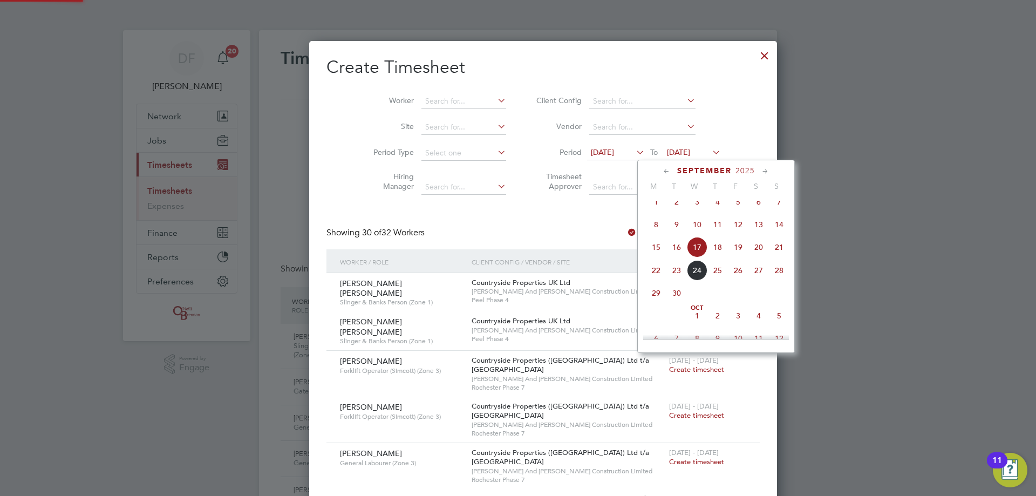
click at [771, 257] on span "21" at bounding box center [779, 247] width 21 height 21
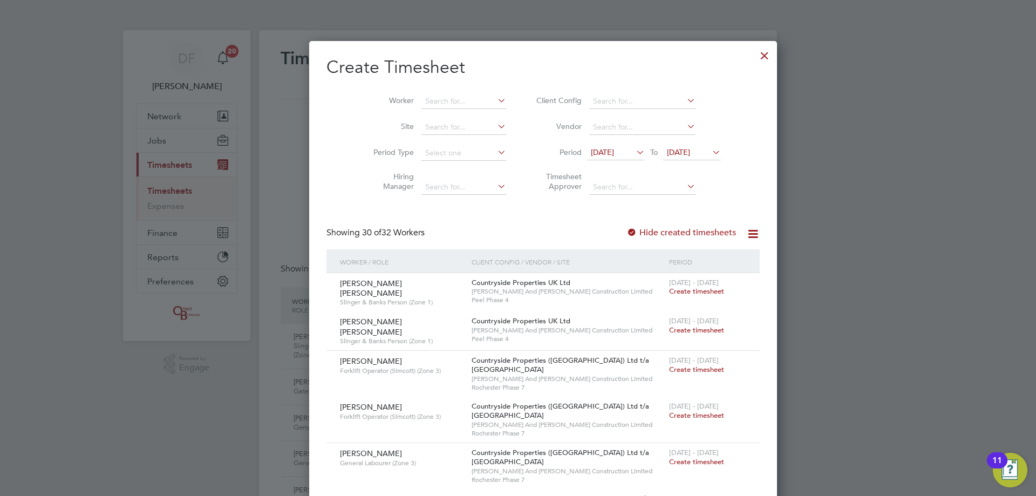
click at [592, 155] on span "[DATE]" at bounding box center [602, 152] width 23 height 10
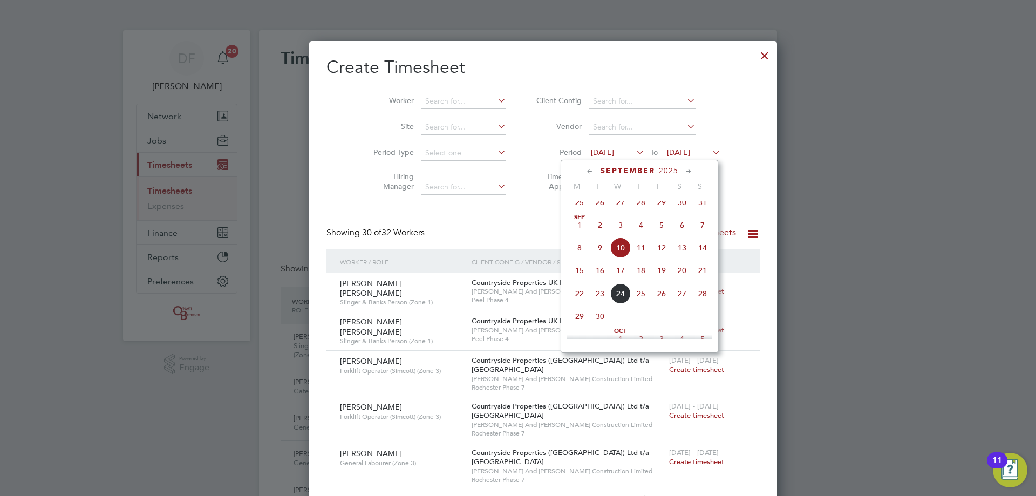
click at [579, 278] on span "15" at bounding box center [580, 270] width 21 height 21
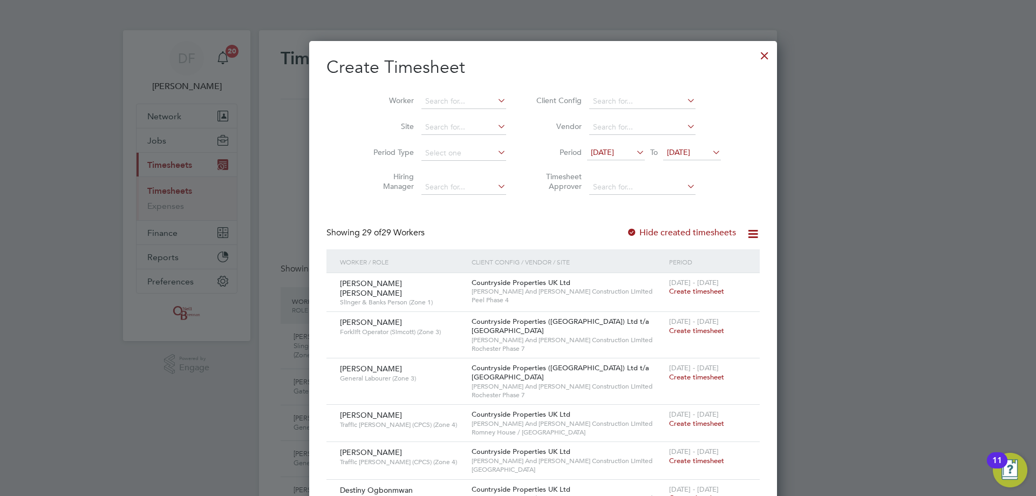
click at [627, 229] on label "Hide created timesheets" at bounding box center [682, 232] width 110 height 11
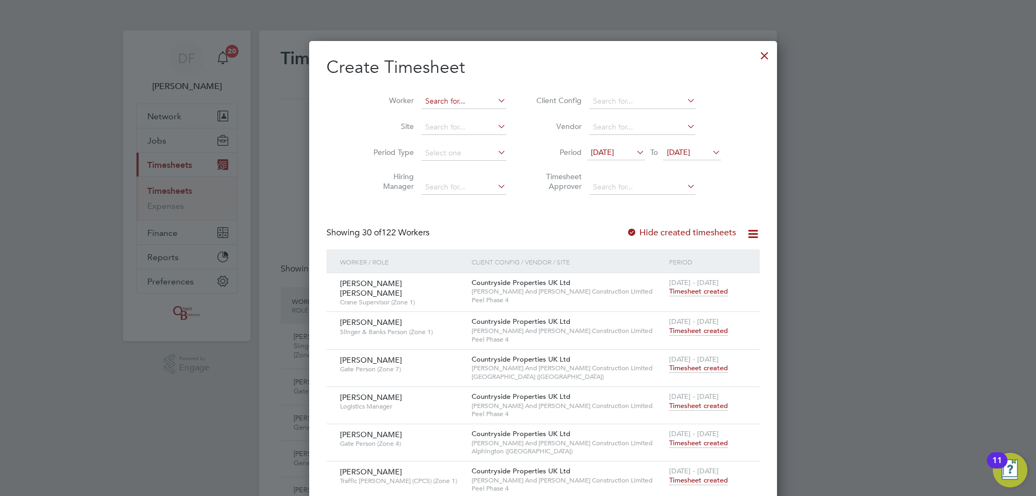
click at [422, 102] on input at bounding box center [464, 101] width 85 height 15
click at [465, 111] on b "Symond" at bounding box center [479, 115] width 29 height 9
type input "[PERSON_NAME]"
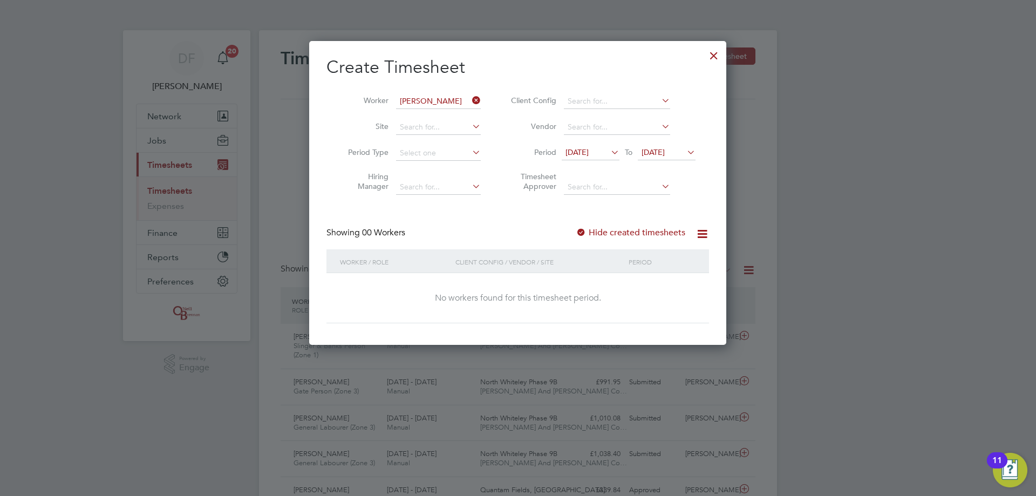
click at [594, 231] on label "Hide created timesheets" at bounding box center [631, 232] width 110 height 11
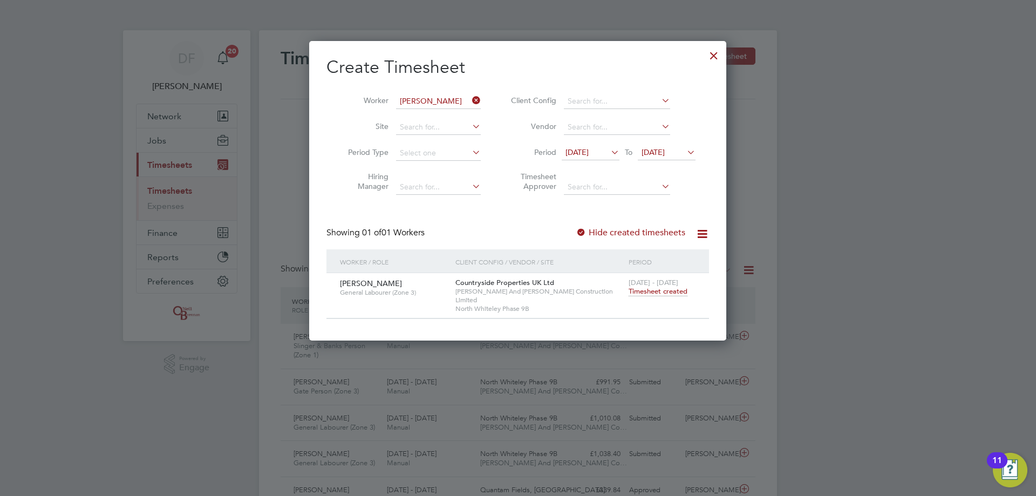
click at [650, 295] on span "Timesheet created" at bounding box center [658, 292] width 59 height 10
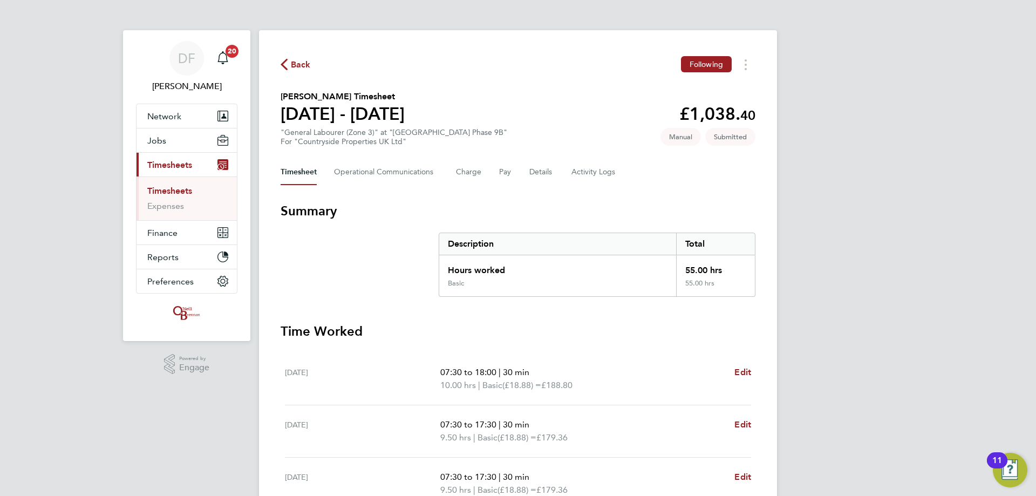
click at [297, 66] on span "Back" at bounding box center [301, 64] width 20 height 13
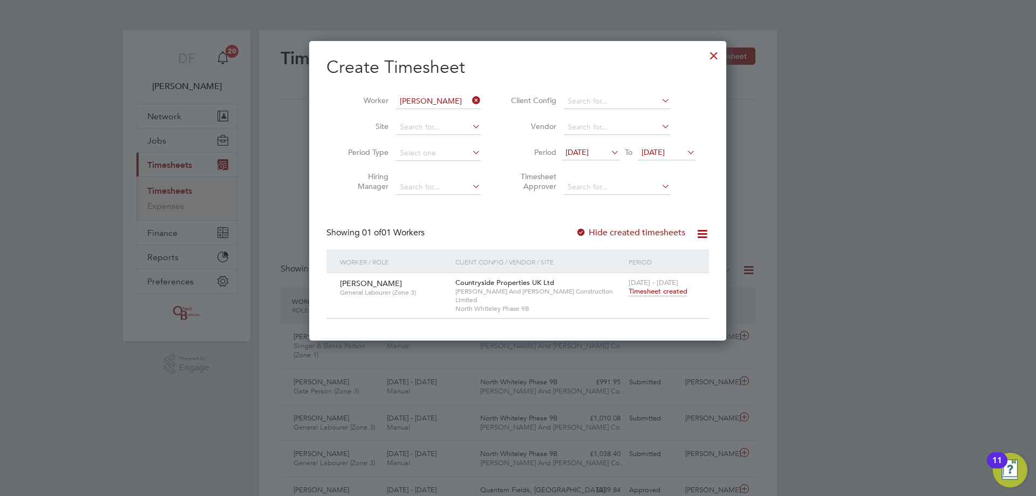
click at [470, 102] on icon at bounding box center [470, 100] width 0 height 15
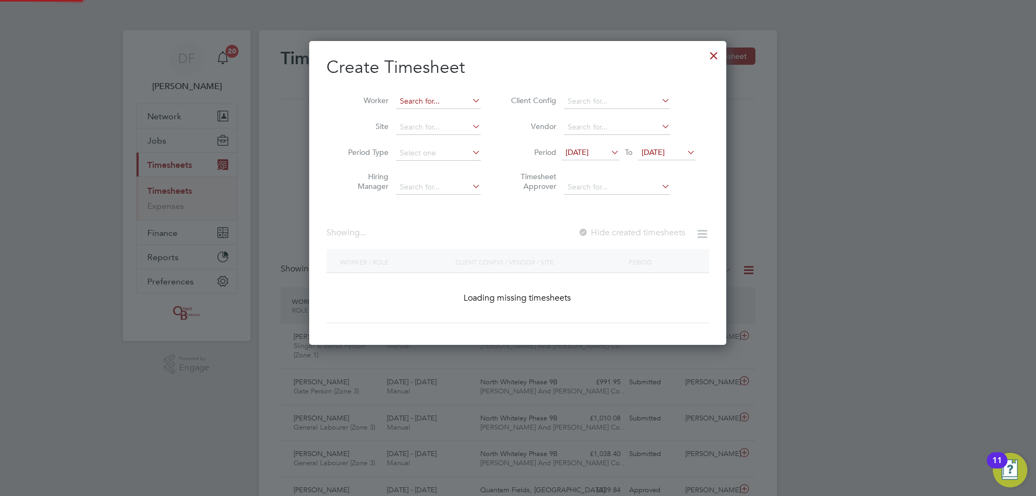
click at [422, 100] on input at bounding box center [438, 101] width 85 height 15
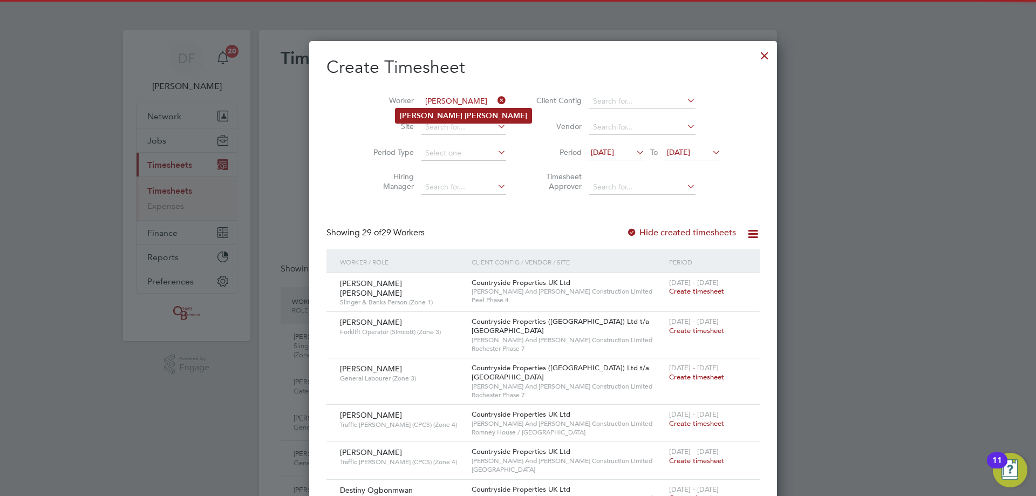
click at [465, 114] on b "[PERSON_NAME]" at bounding box center [496, 115] width 63 height 9
type input "[PERSON_NAME]"
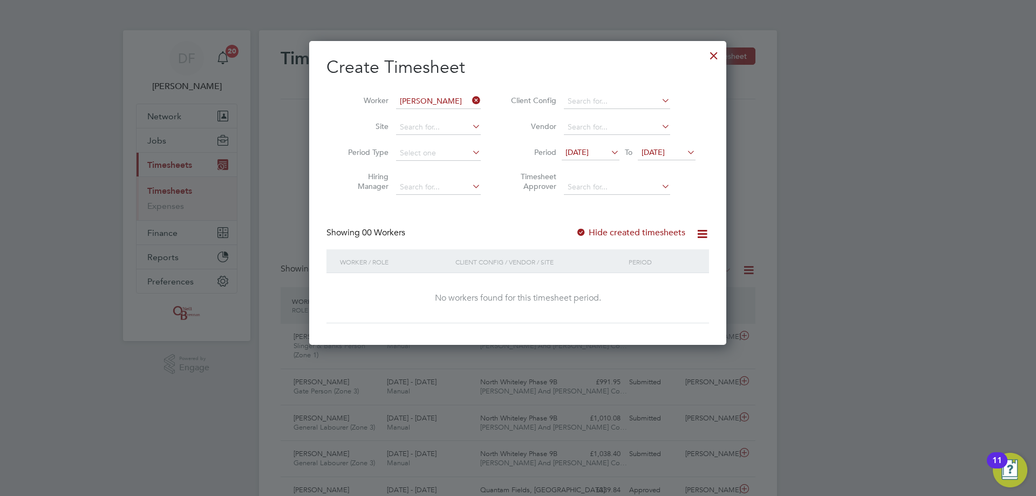
click at [584, 228] on div at bounding box center [581, 233] width 11 height 11
click at [595, 230] on label "Hide created timesheets" at bounding box center [631, 232] width 110 height 11
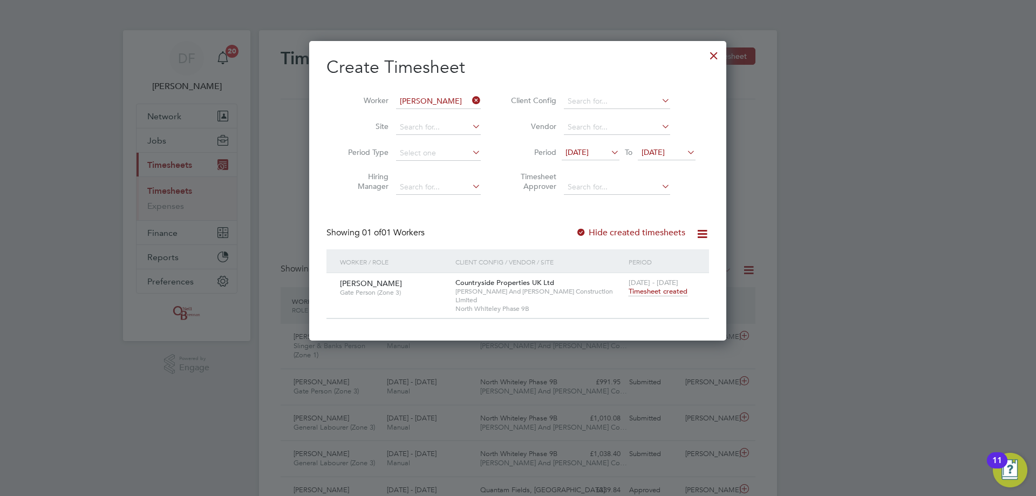
click at [648, 291] on span "Timesheet created" at bounding box center [658, 292] width 59 height 10
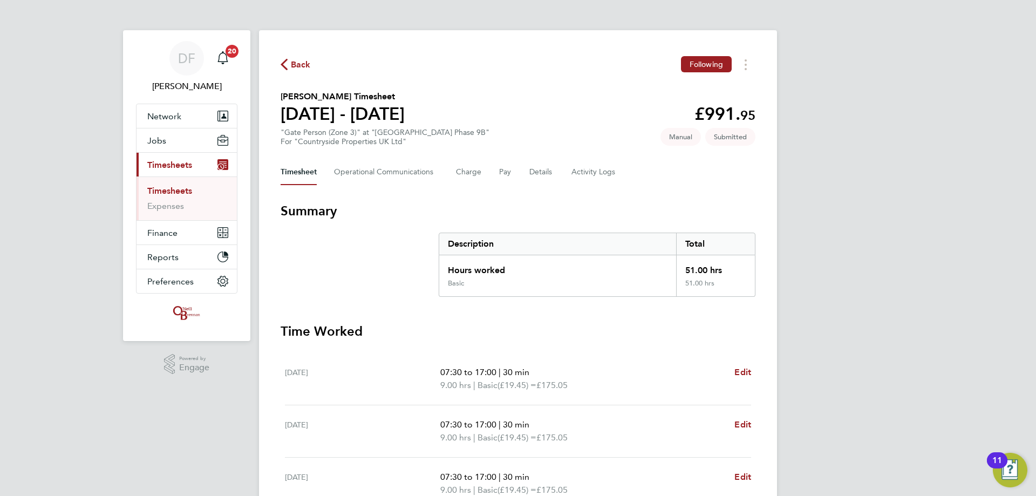
click at [288, 65] on span "Back" at bounding box center [296, 64] width 30 height 10
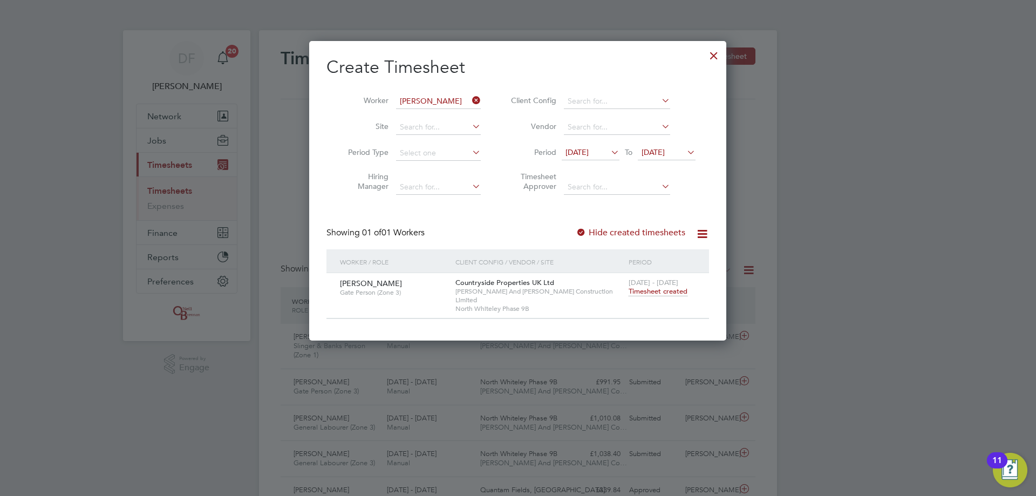
click at [470, 100] on icon at bounding box center [470, 100] width 0 height 15
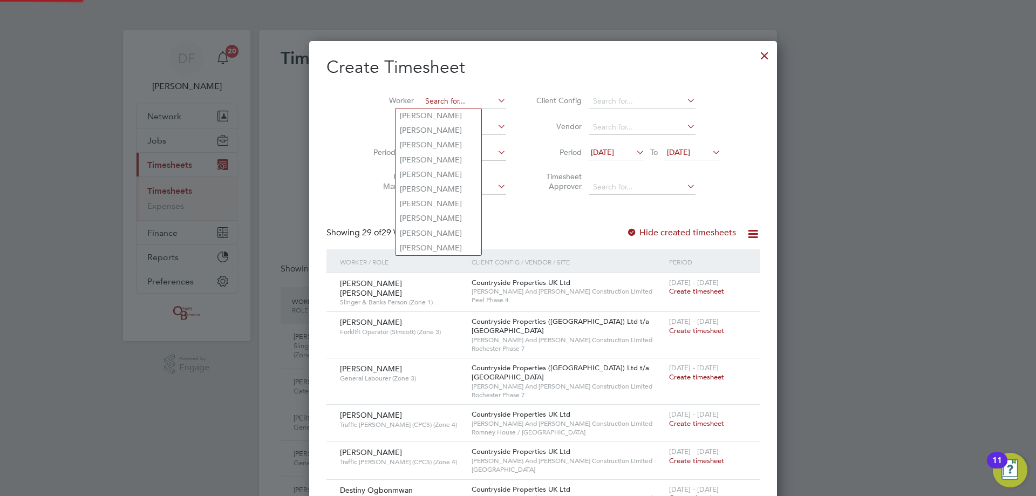
click at [430, 94] on input at bounding box center [464, 101] width 85 height 15
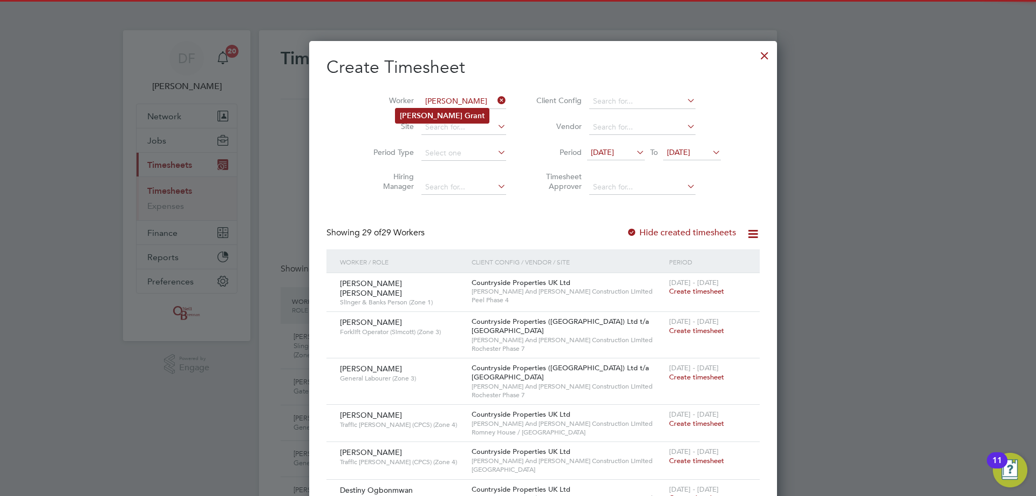
click at [432, 109] on li "[PERSON_NAME]" at bounding box center [442, 116] width 93 height 15
type input "[PERSON_NAME]"
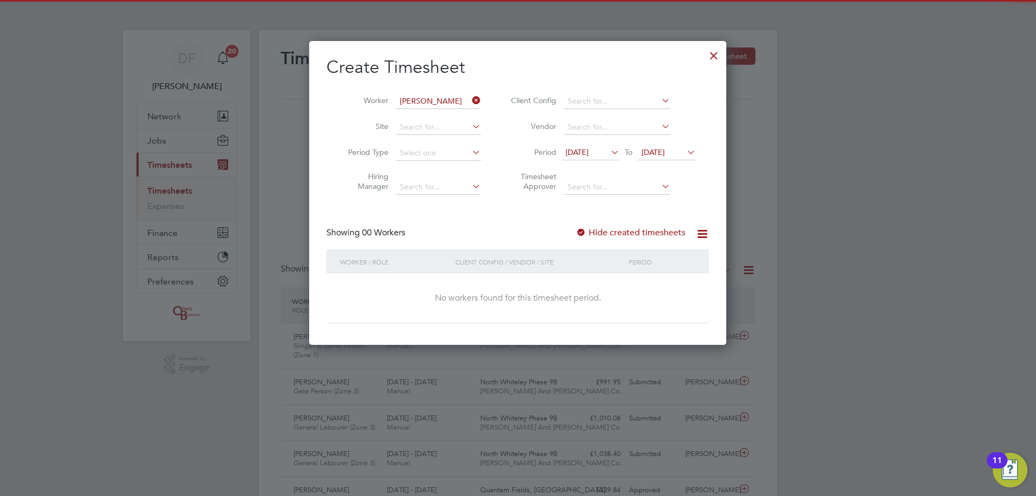
drag, startPoint x: 592, startPoint y: 243, endPoint x: 599, endPoint y: 234, distance: 11.1
click at [592, 240] on div "Showing 00 Workers Hide created timesheets" at bounding box center [518, 238] width 383 height 22
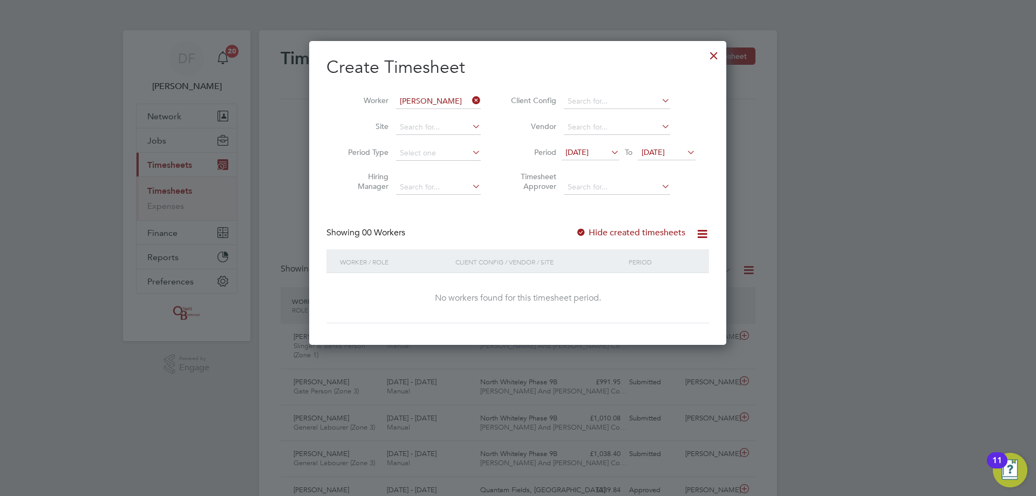
click at [599, 234] on label "Hide created timesheets" at bounding box center [631, 232] width 110 height 11
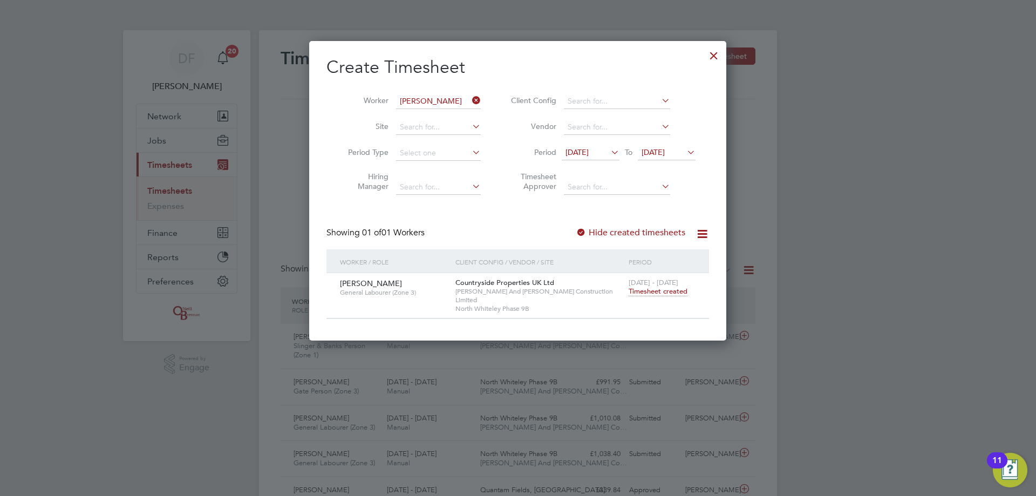
click at [650, 292] on span "Timesheet created" at bounding box center [658, 292] width 59 height 10
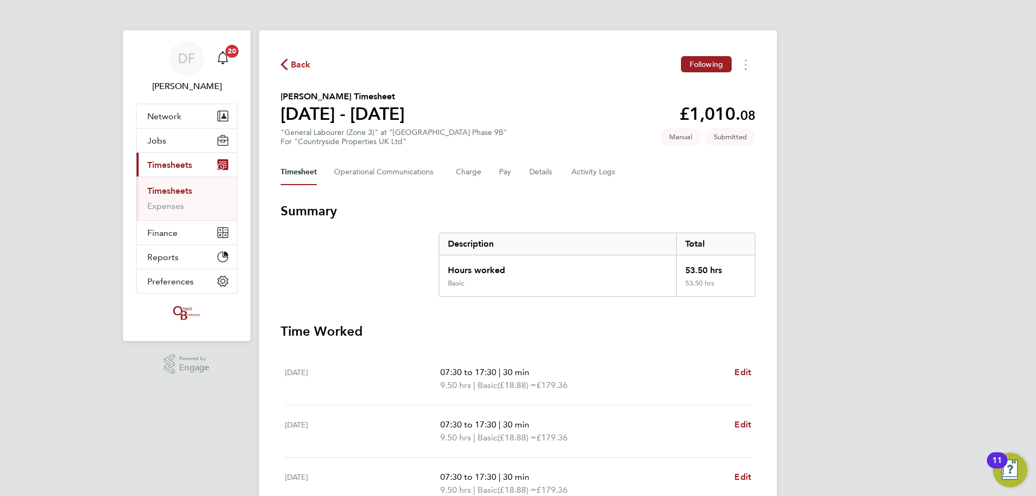
click at [309, 69] on span "Back" at bounding box center [301, 64] width 20 height 13
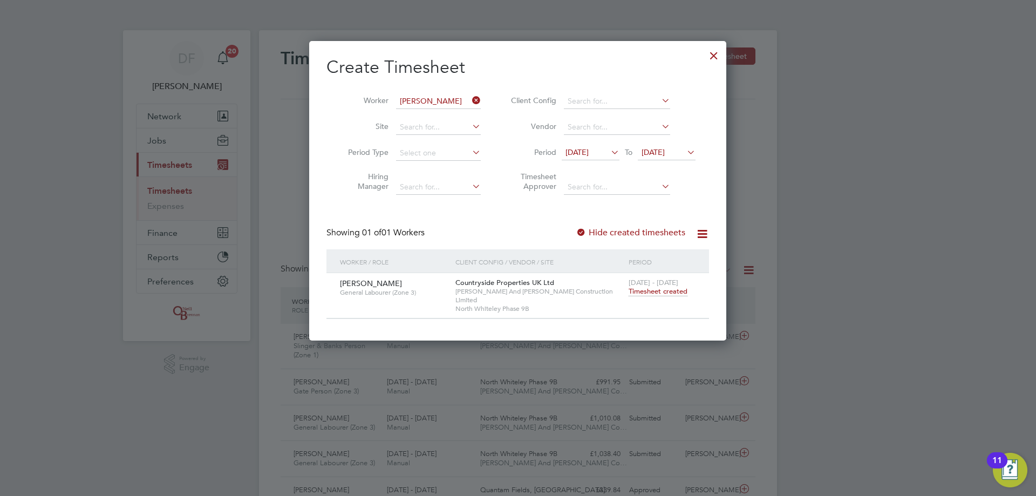
click at [713, 53] on div at bounding box center [713, 52] width 19 height 19
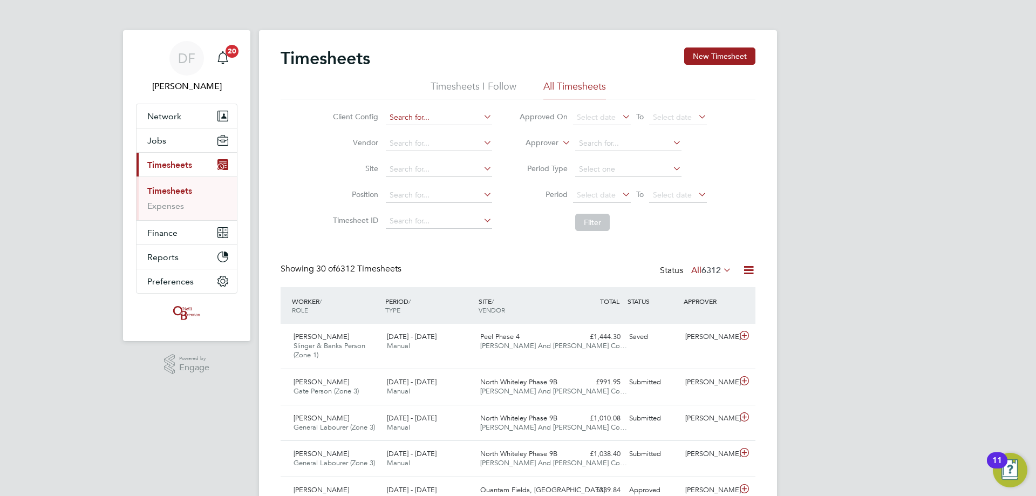
drag, startPoint x: 399, startPoint y: 121, endPoint x: 405, endPoint y: 117, distance: 7.7
click at [400, 121] on input at bounding box center [439, 117] width 106 height 15
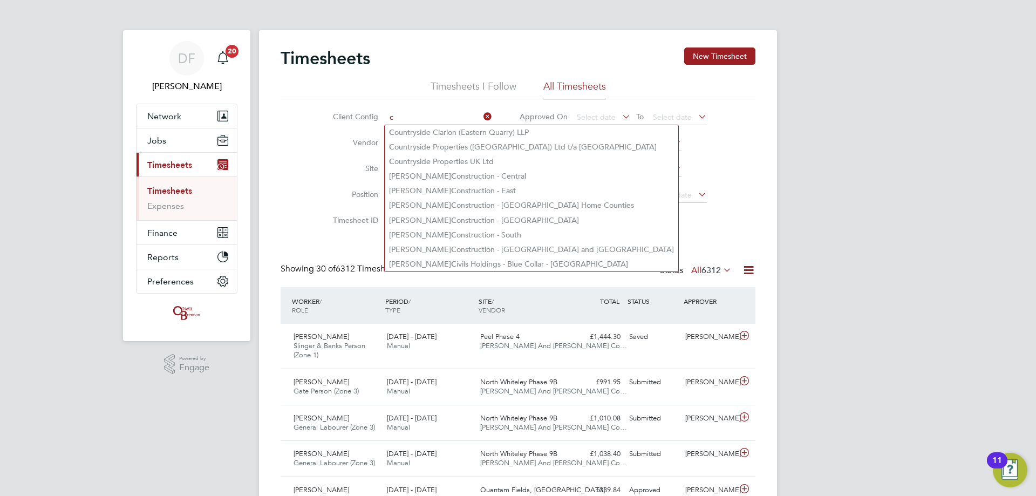
type input "c"
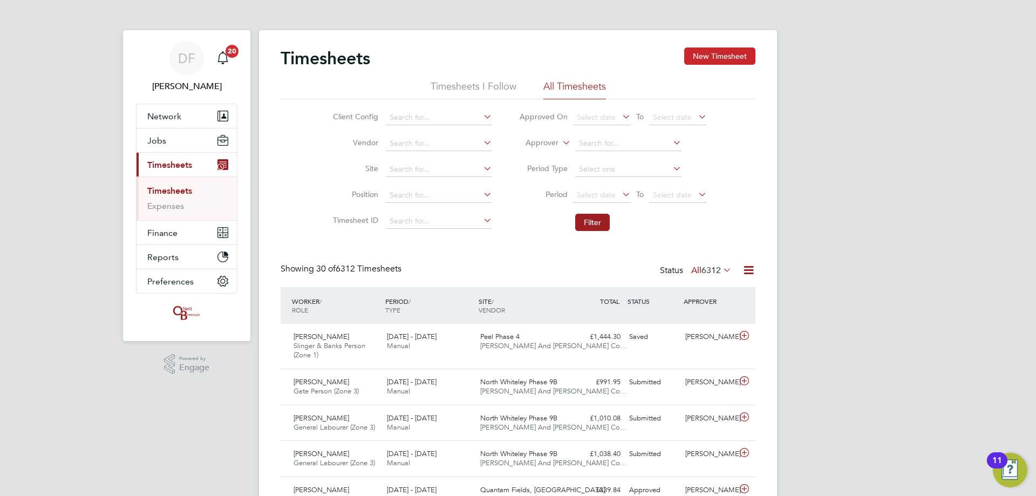
click at [729, 58] on button "New Timesheet" at bounding box center [719, 56] width 71 height 17
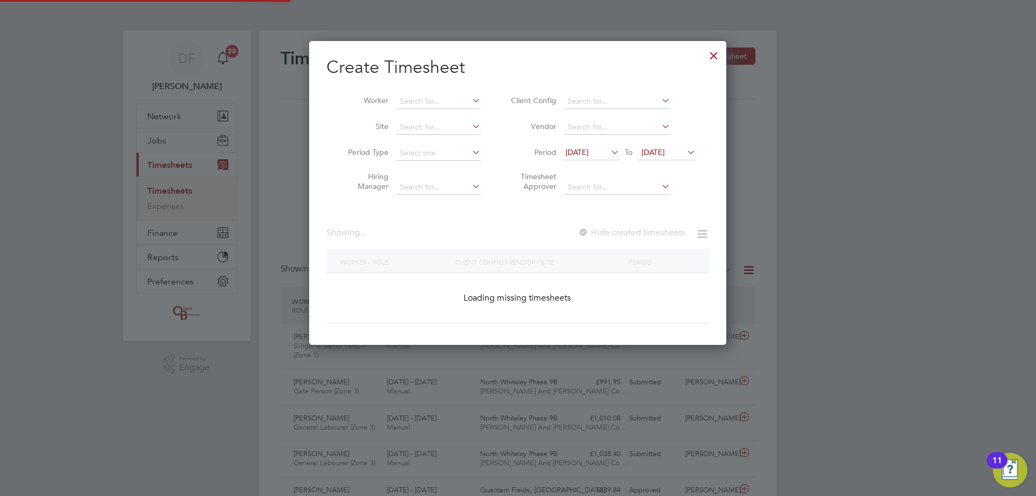
scroll to position [304, 418]
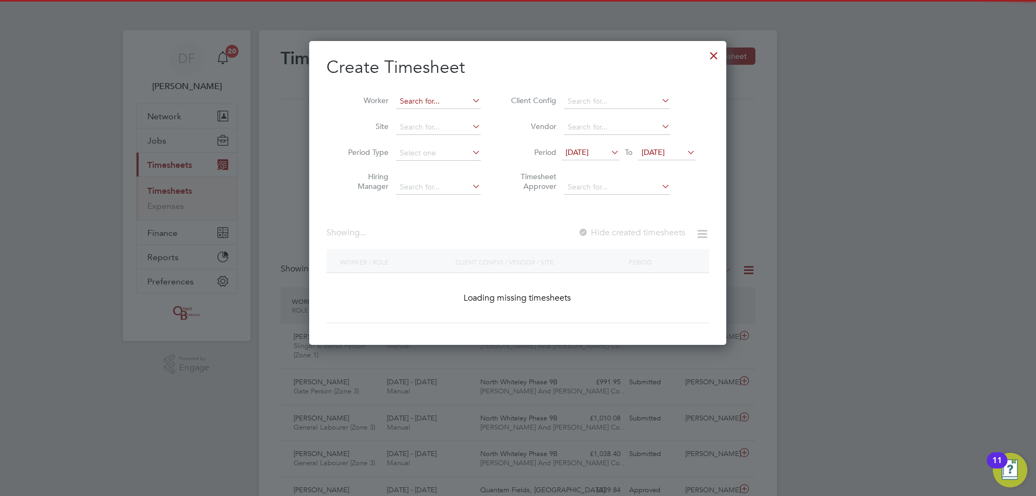
drag, startPoint x: 417, startPoint y: 87, endPoint x: 415, endPoint y: 96, distance: 8.3
click at [415, 96] on div "Worker Site Period Type Hiring Manager Client Config Vendor Period [DATE] To [D…" at bounding box center [518, 141] width 383 height 117
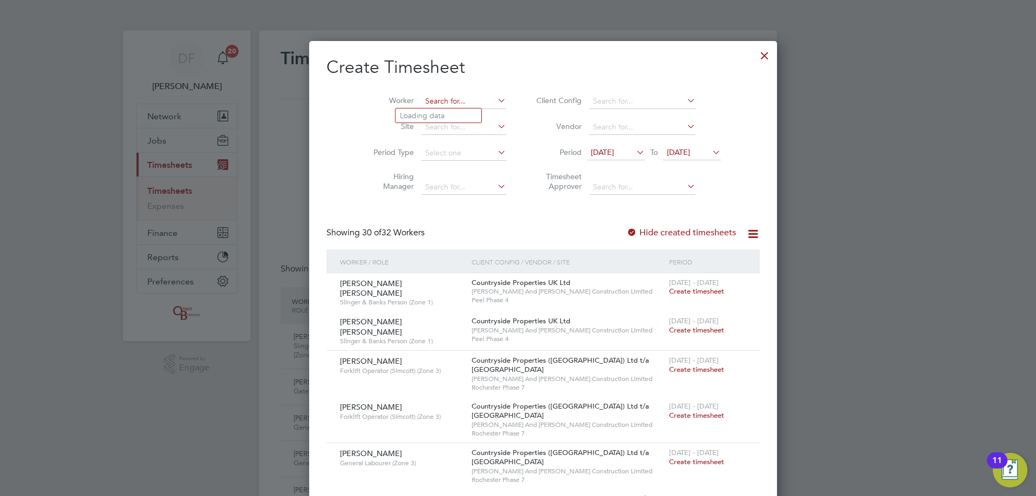
click at [422, 96] on input at bounding box center [464, 101] width 85 height 15
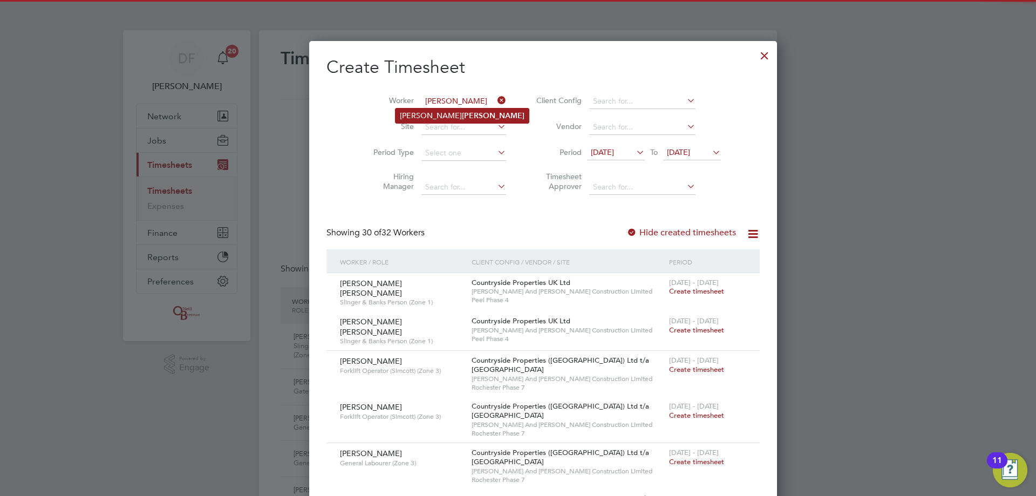
click at [462, 114] on b "[PERSON_NAME]" at bounding box center [493, 115] width 63 height 9
type input "[PERSON_NAME]"
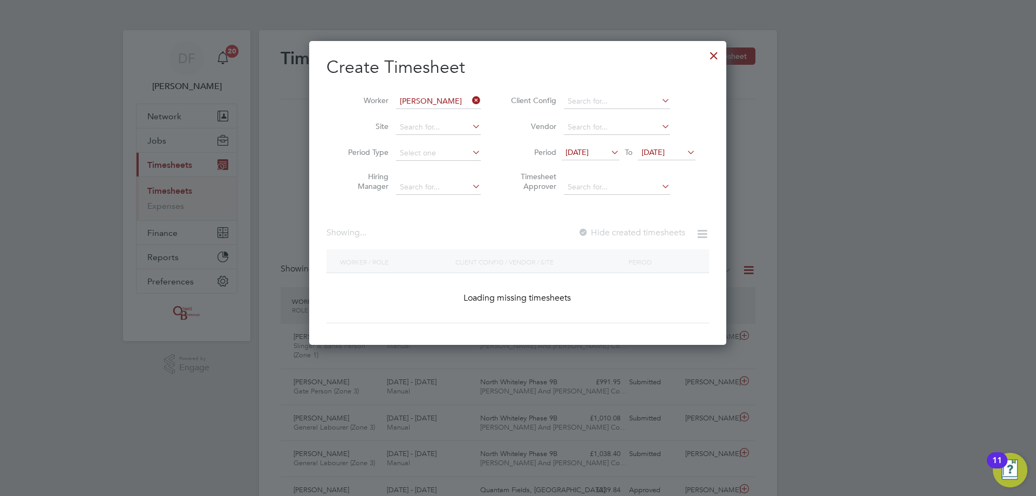
scroll to position [304, 418]
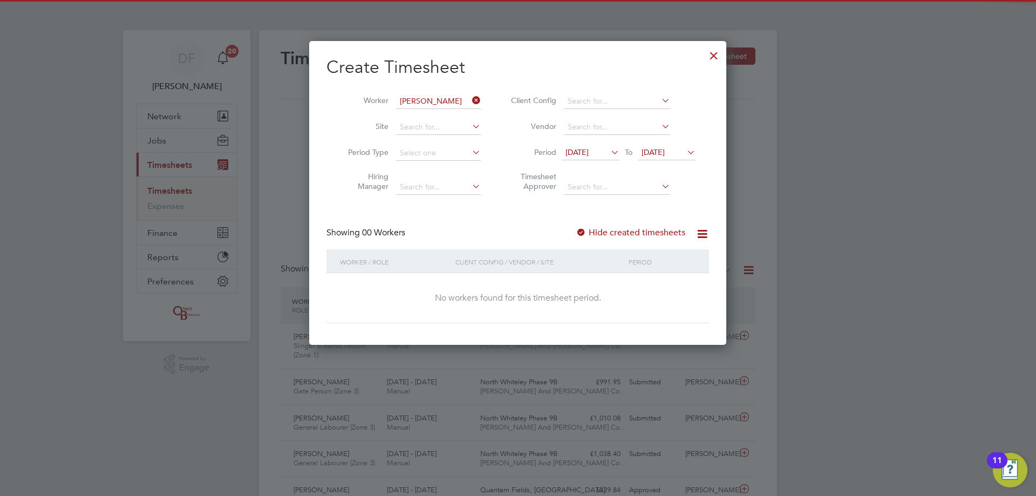
click at [650, 154] on span "[DATE]" at bounding box center [653, 152] width 23 height 10
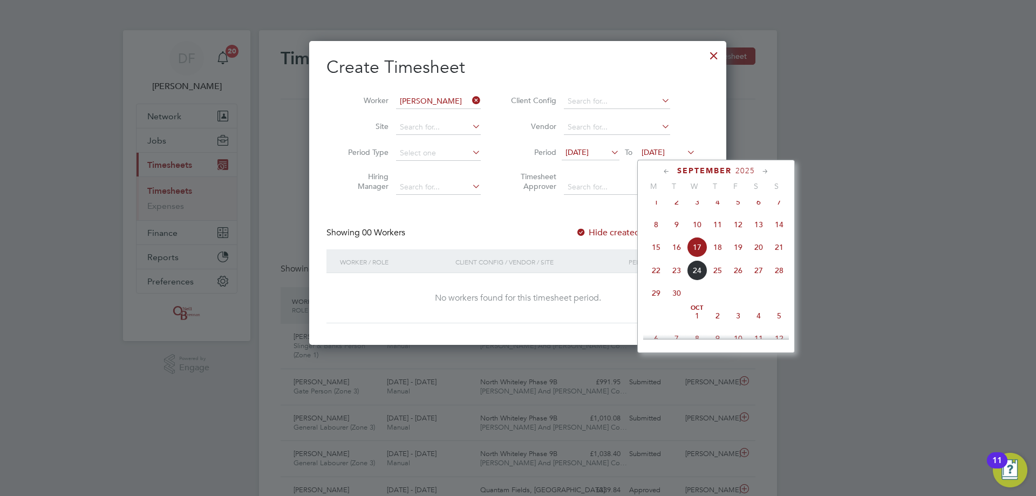
click at [773, 257] on span "21" at bounding box center [779, 247] width 21 height 21
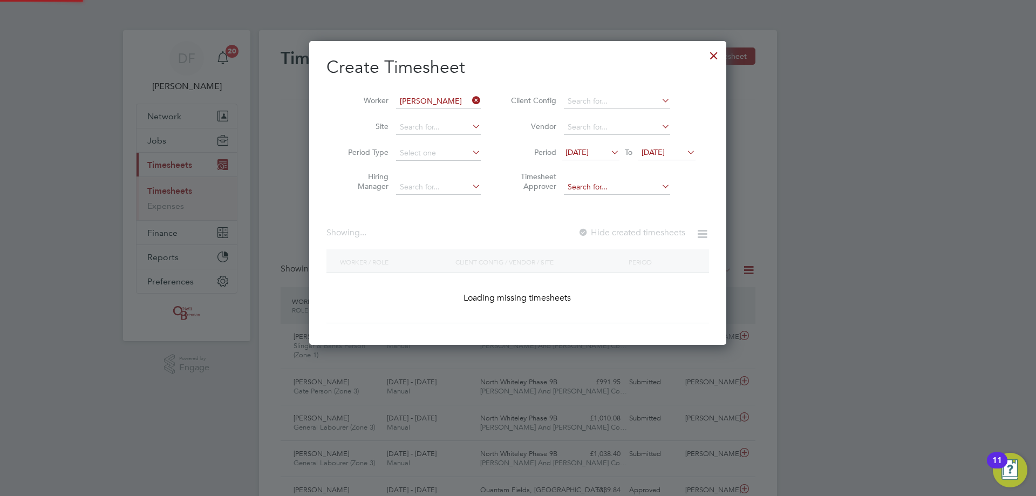
scroll to position [304, 418]
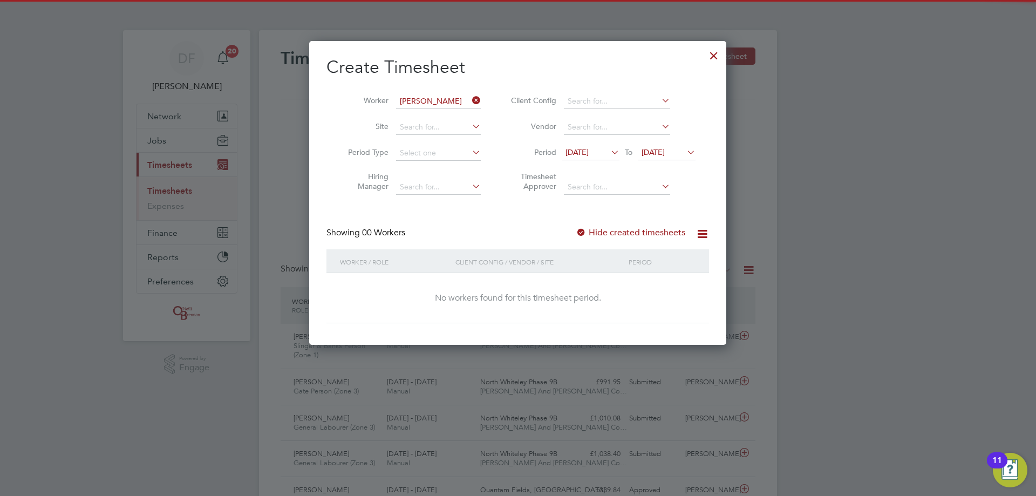
click at [637, 238] on div "Showing 00 Workers Hide created timesheets" at bounding box center [518, 238] width 383 height 22
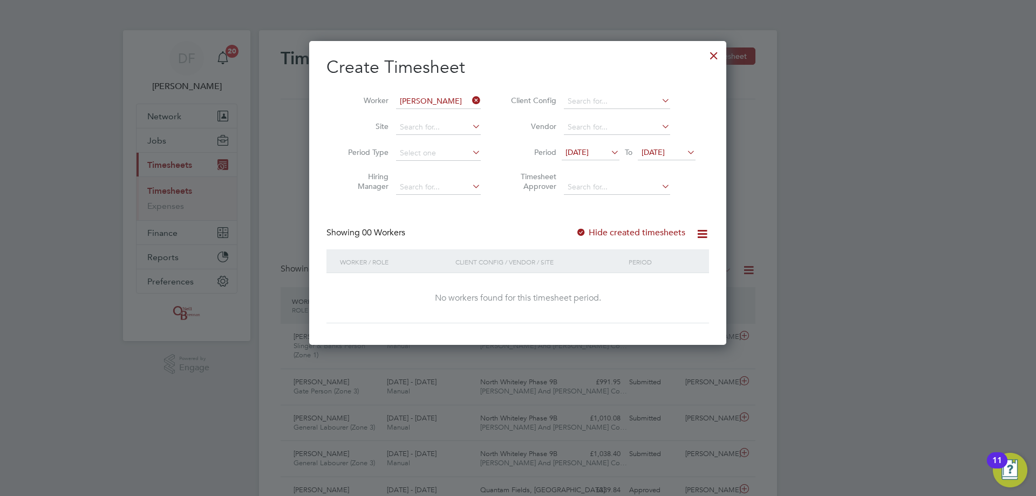
click at [638, 233] on label "Hide created timesheets" at bounding box center [631, 232] width 110 height 11
click at [638, 232] on label "Hide created timesheets" at bounding box center [631, 232] width 110 height 11
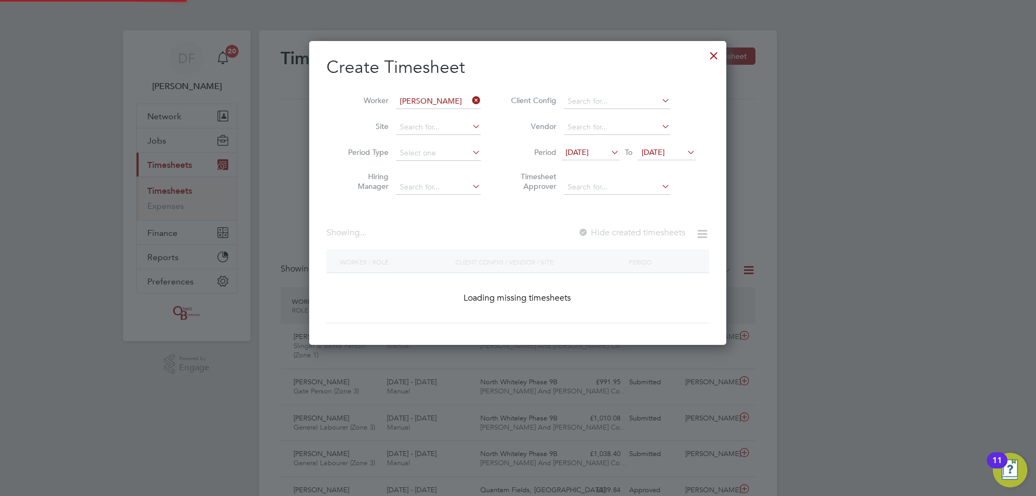
scroll to position [328, 418]
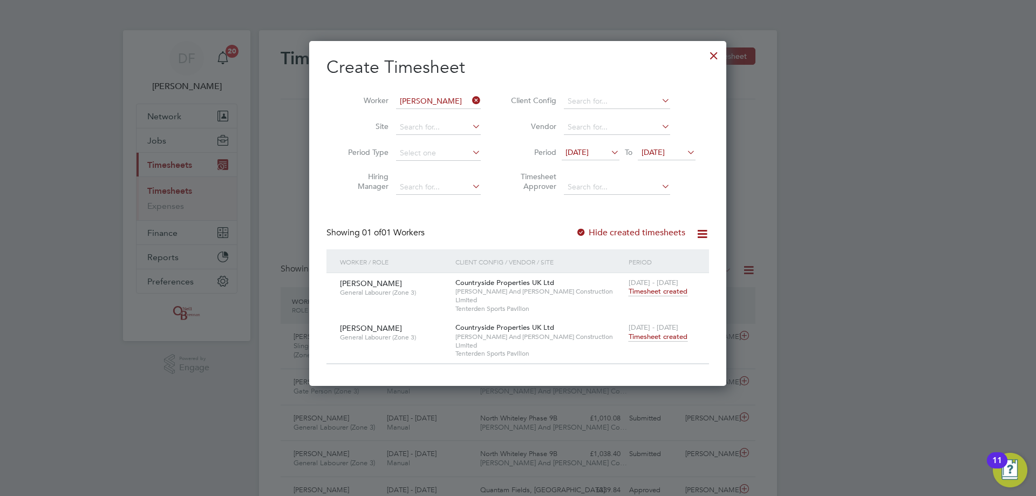
click at [650, 332] on span "Timesheet created" at bounding box center [658, 337] width 59 height 10
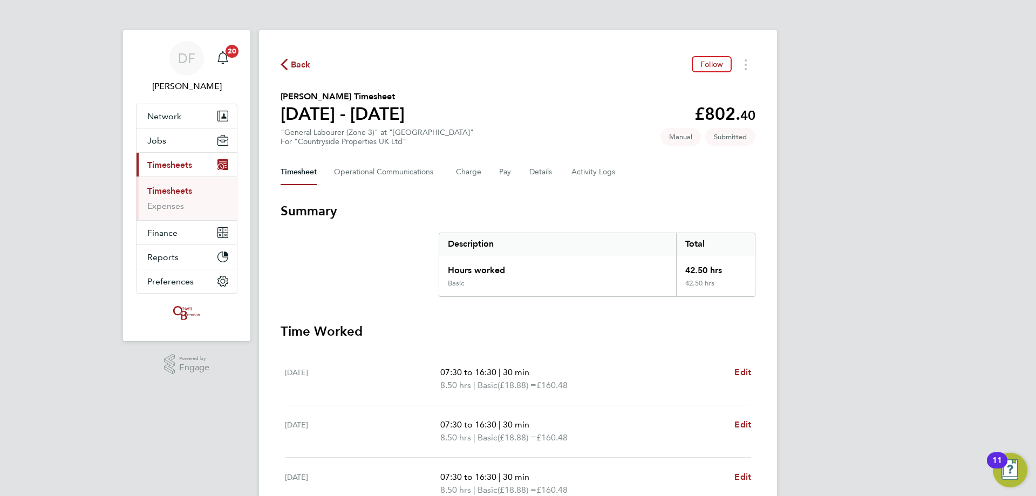
click at [293, 55] on div "Back Follow [PERSON_NAME] Timesheet [DATE] - [DATE] £802. 40 "General Labourer …" at bounding box center [518, 400] width 518 height 741
click at [293, 63] on span "Back" at bounding box center [301, 64] width 20 height 13
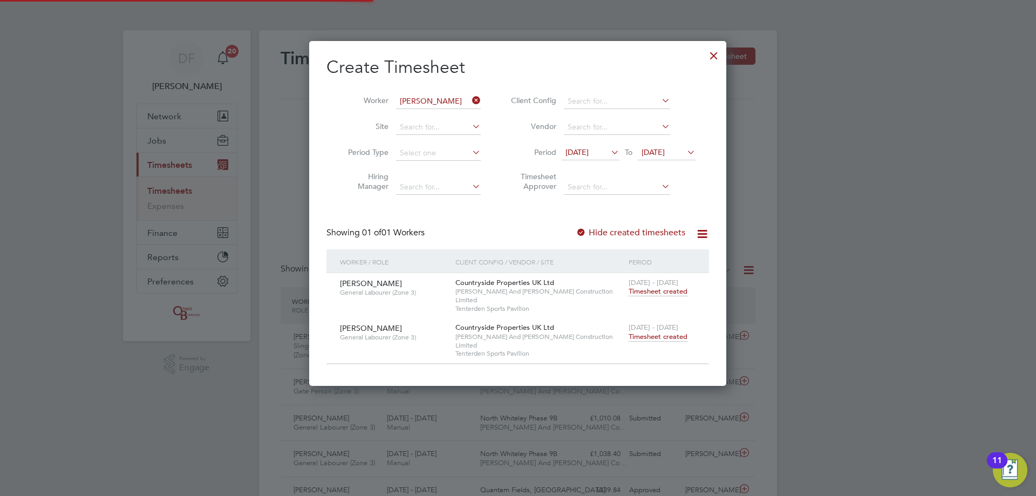
scroll to position [5, 5]
click at [470, 100] on icon at bounding box center [470, 100] width 0 height 15
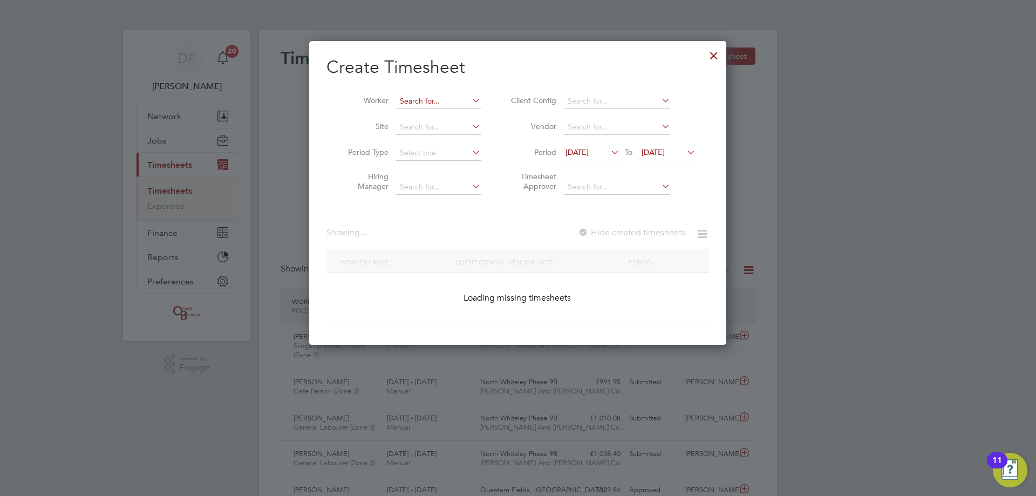
click at [409, 105] on input at bounding box center [438, 101] width 85 height 15
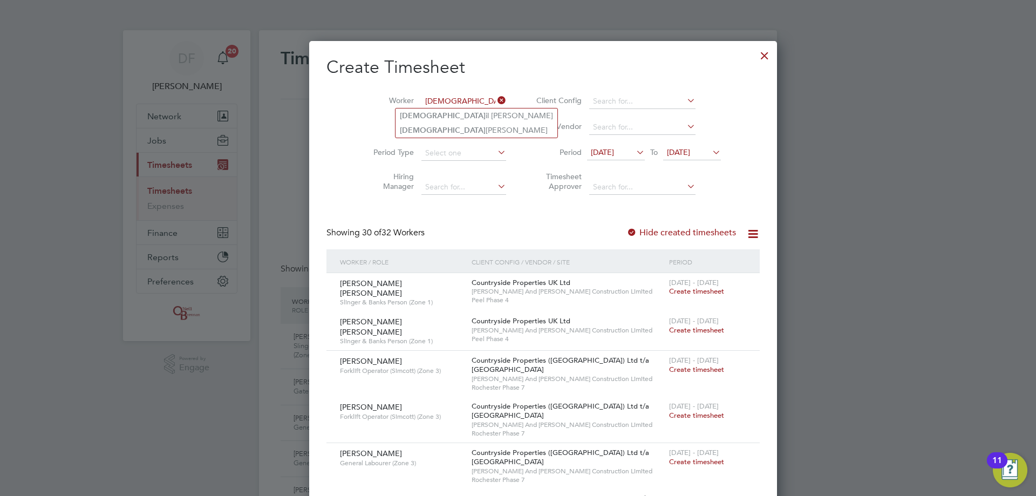
drag, startPoint x: 419, startPoint y: 98, endPoint x: 374, endPoint y: 99, distance: 44.8
click at [374, 99] on li "Worker [DEMOGRAPHIC_DATA]" at bounding box center [436, 102] width 168 height 26
type input "[PERSON_NAME]"
click at [423, 98] on li "Worker" at bounding box center [436, 102] width 168 height 26
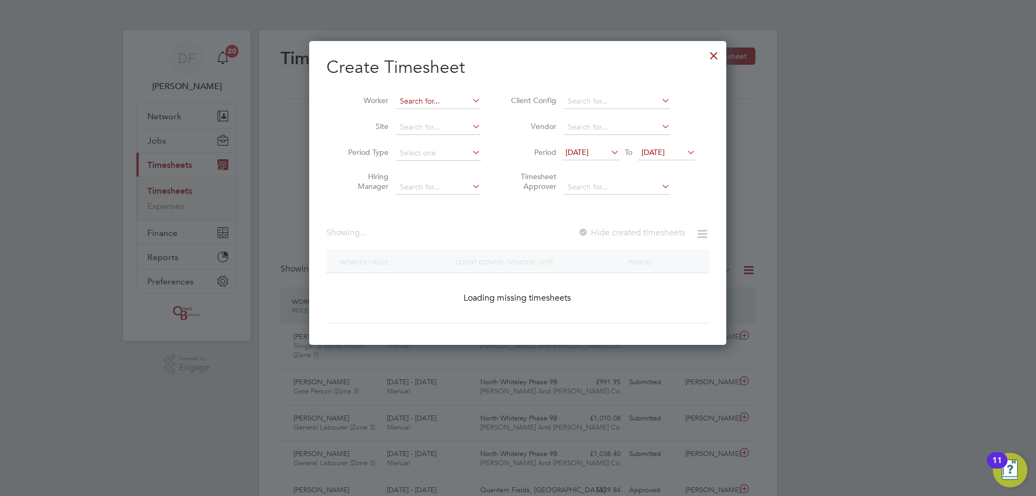
click at [419, 100] on input at bounding box center [438, 101] width 85 height 15
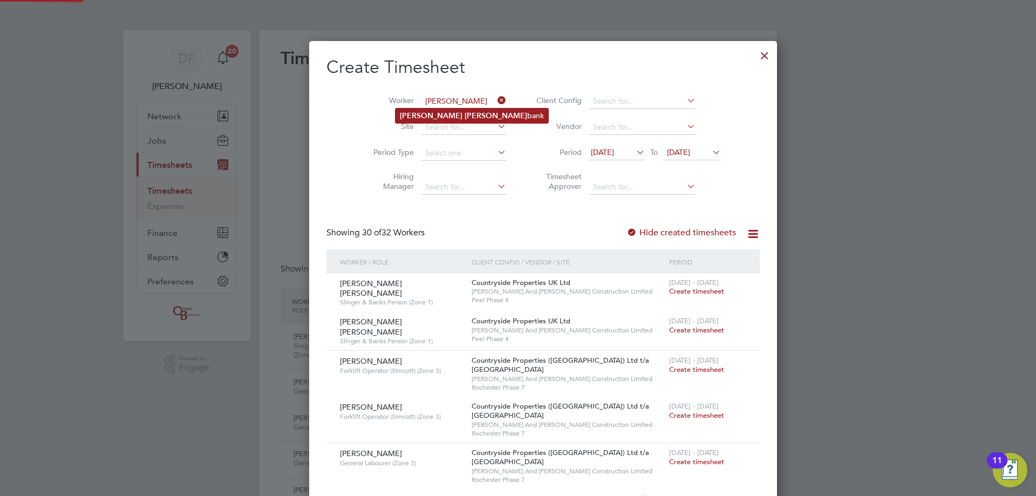
click at [431, 116] on li "[PERSON_NAME] bank" at bounding box center [472, 116] width 153 height 15
type input "[PERSON_NAME]"
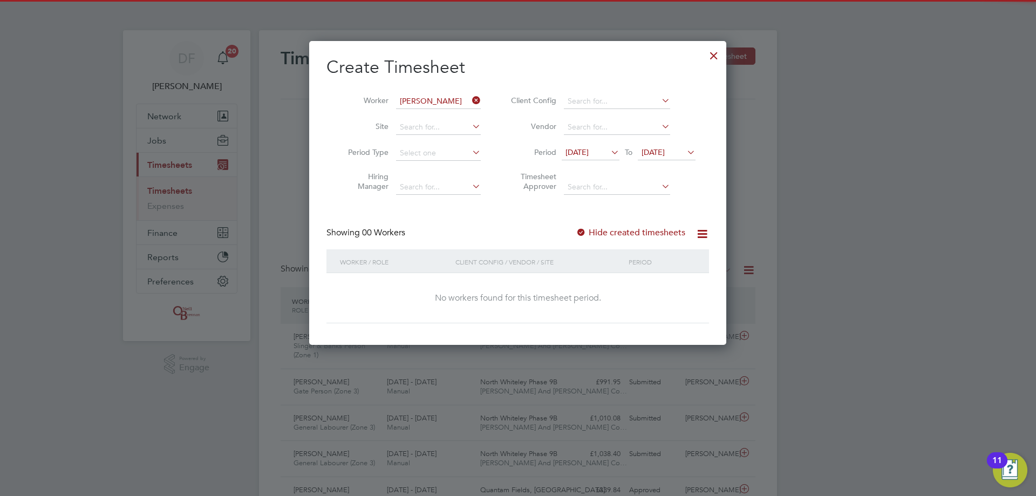
click at [624, 233] on label "Hide created timesheets" at bounding box center [631, 232] width 110 height 11
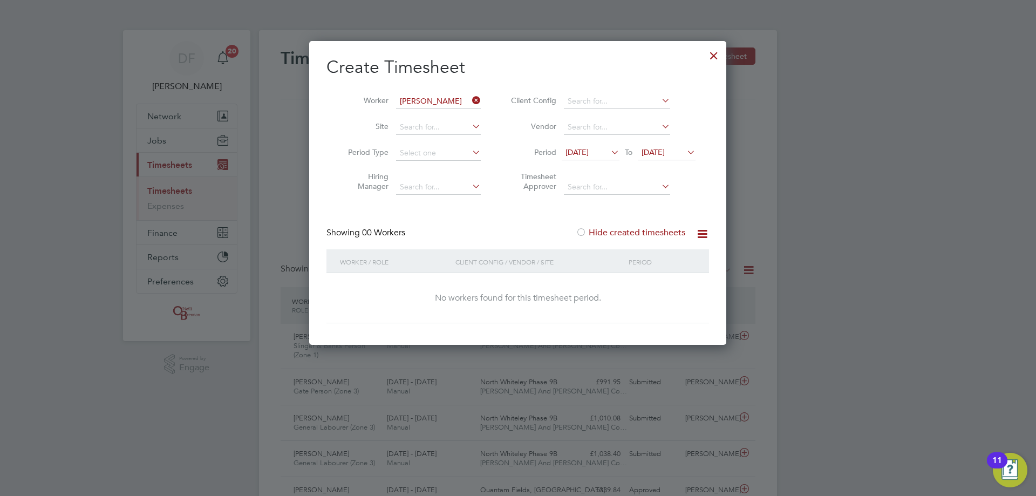
click at [611, 231] on label "Hide created timesheets" at bounding box center [631, 232] width 110 height 11
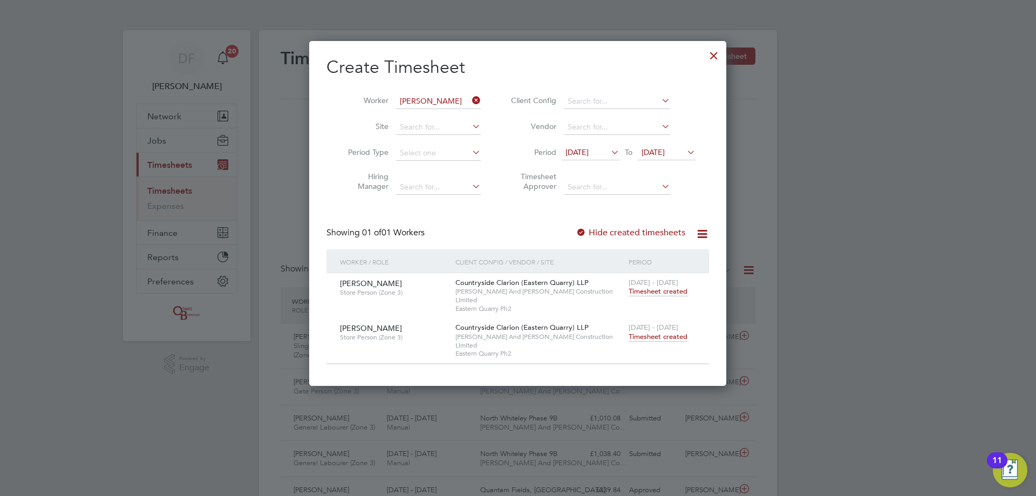
click at [653, 332] on span "Timesheet created" at bounding box center [658, 337] width 59 height 10
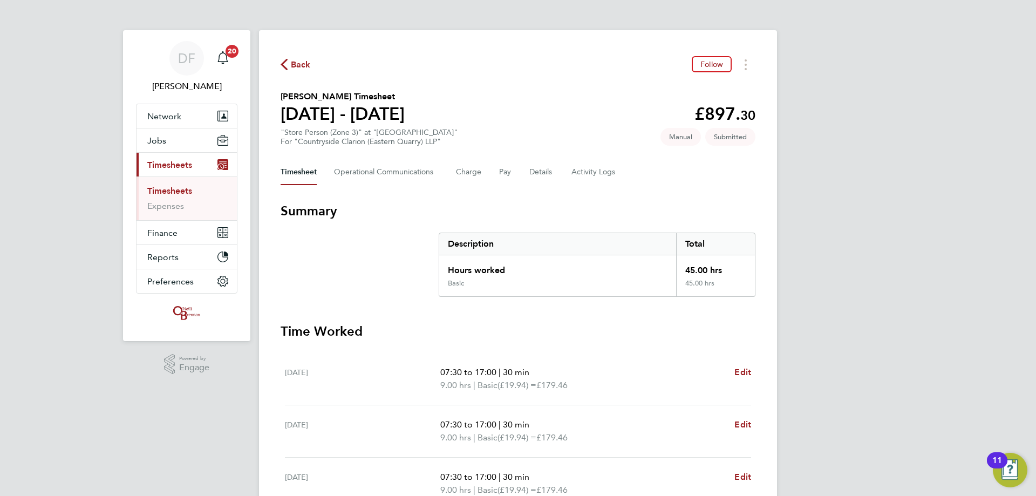
click at [296, 58] on span "Back" at bounding box center [301, 64] width 20 height 13
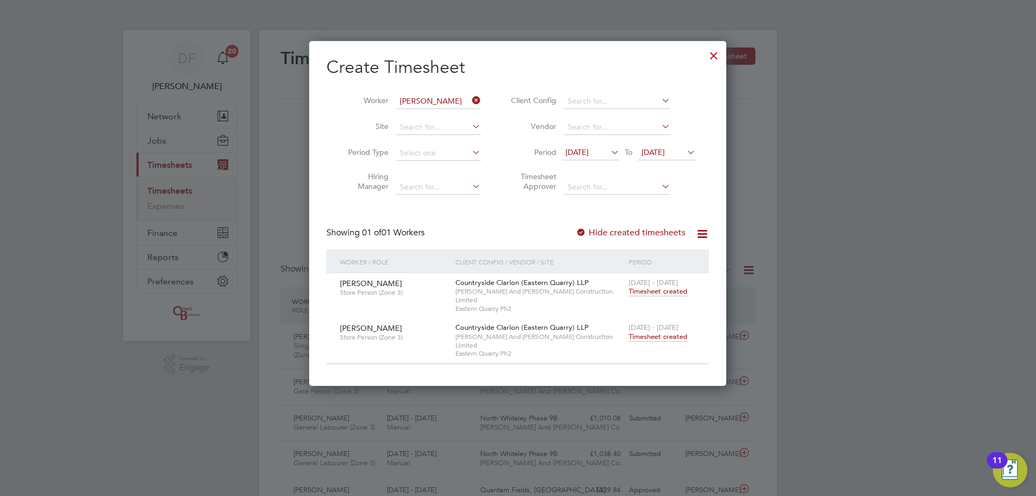
click at [470, 99] on icon at bounding box center [470, 100] width 0 height 15
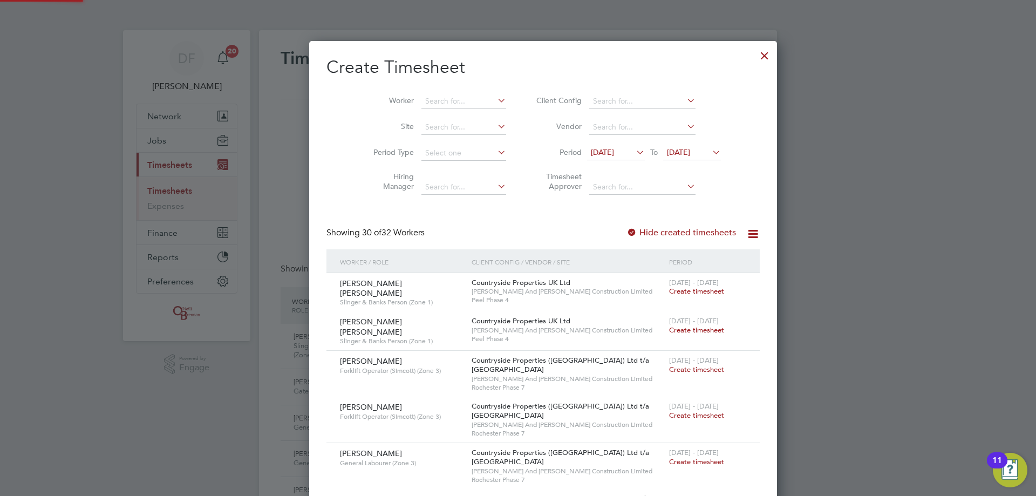
click at [755, 55] on div at bounding box center [764, 52] width 19 height 19
